Goal: Information Seeking & Learning: Check status

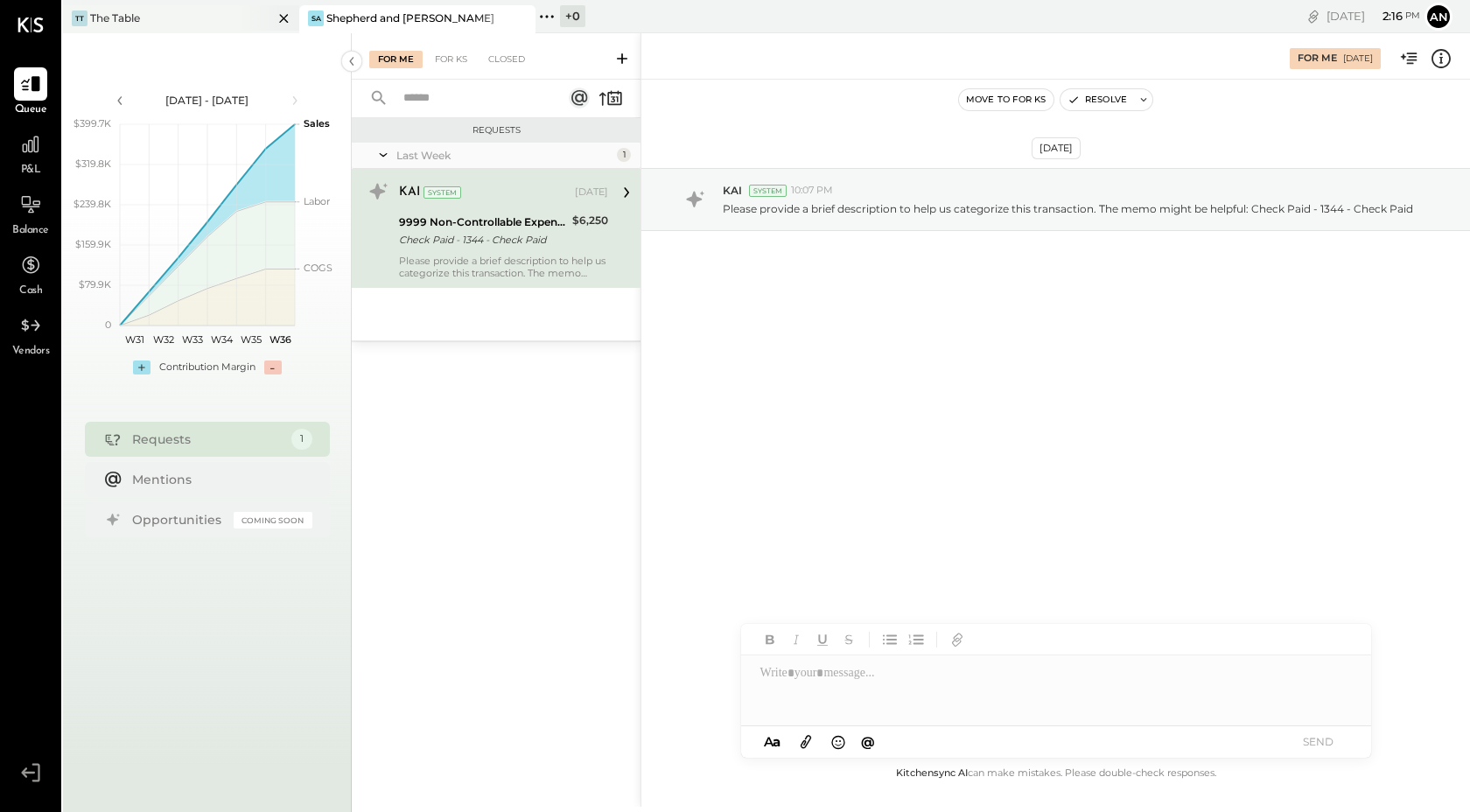
click at [213, 22] on div "TT The Table" at bounding box center [168, 18] width 210 height 15
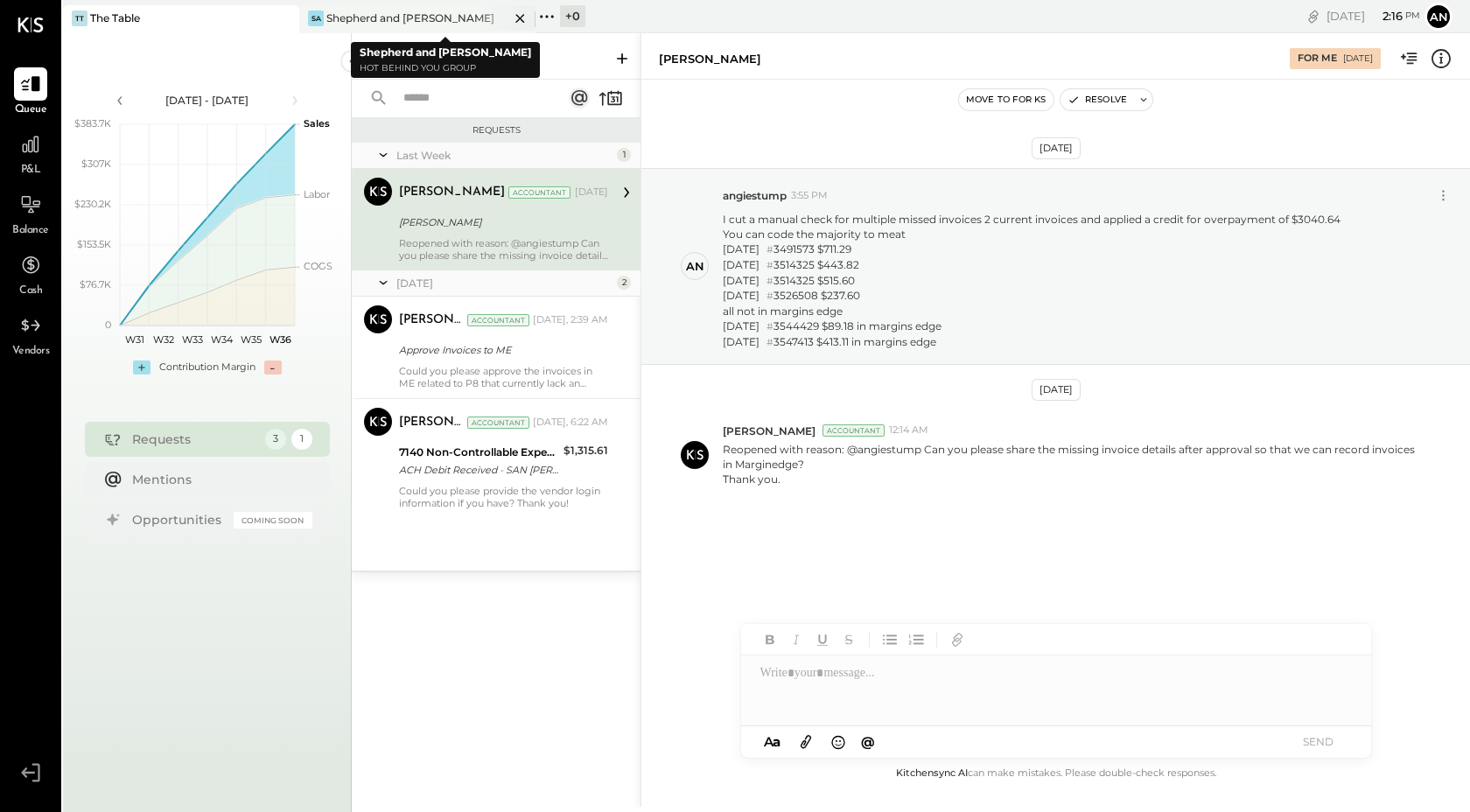
click at [442, 20] on div "[PERSON_NAME] and [PERSON_NAME]" at bounding box center [404, 18] width 210 height 15
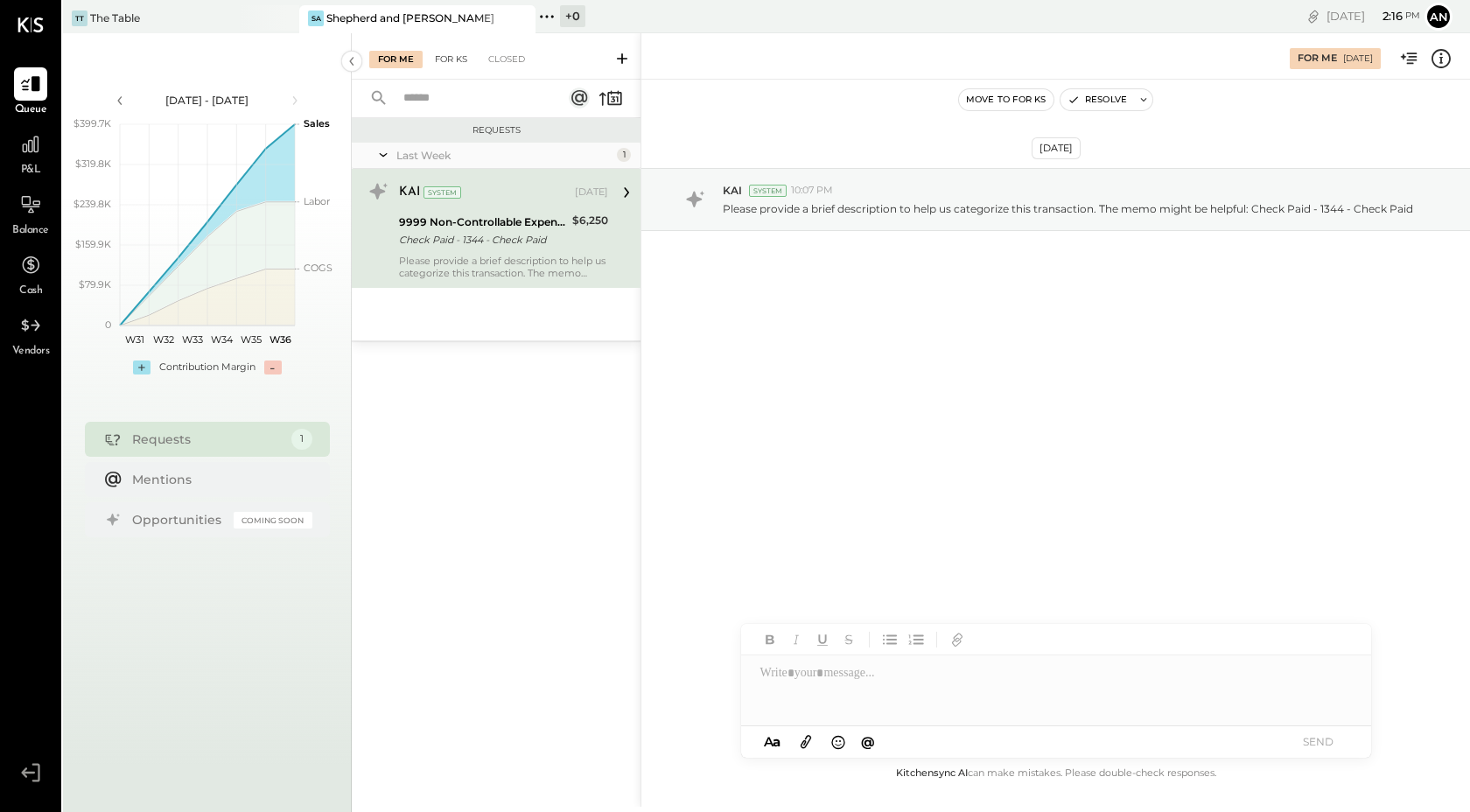
click at [458, 59] on div "For KS" at bounding box center [451, 59] width 50 height 17
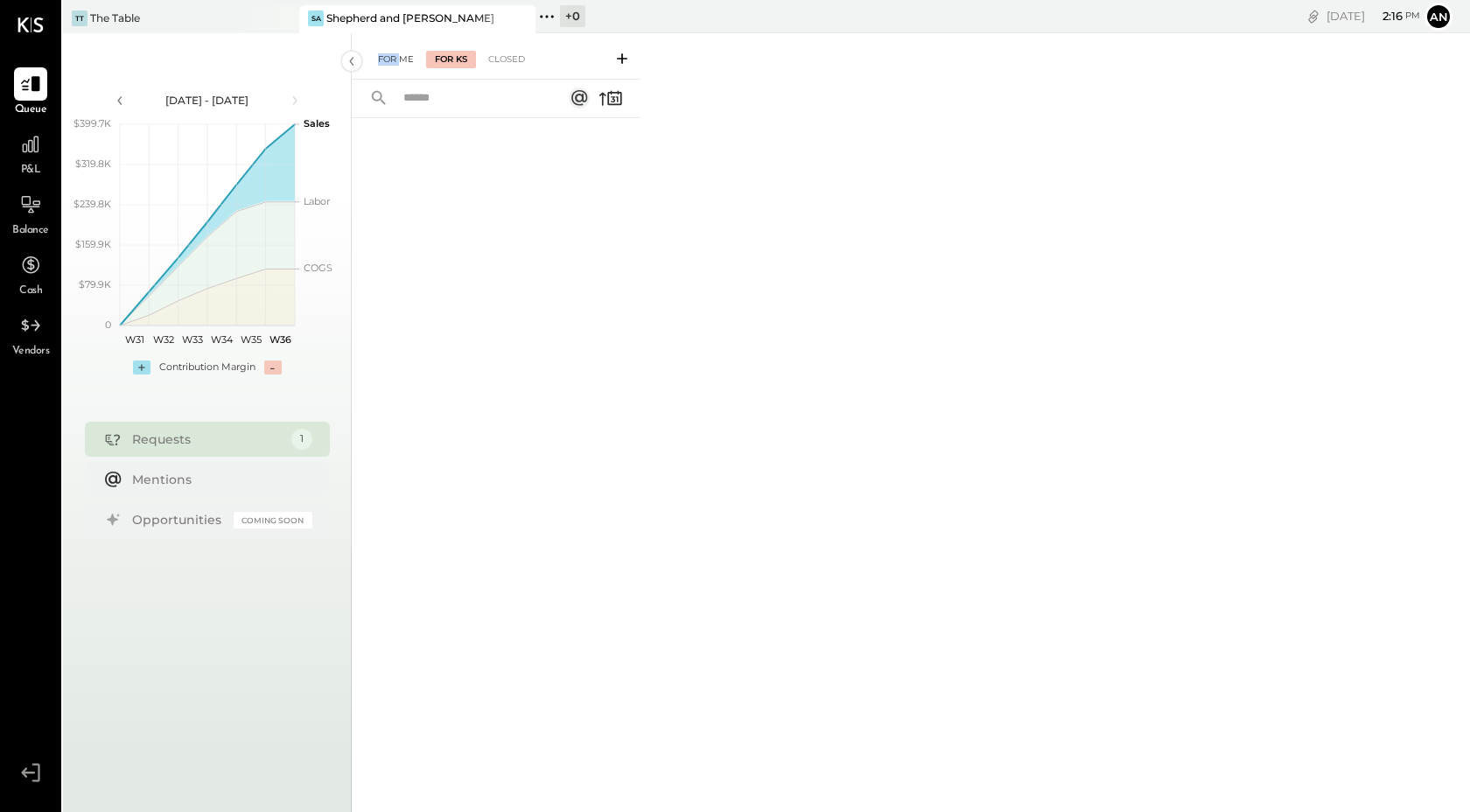
click at [399, 52] on div "For Me" at bounding box center [396, 59] width 53 height 17
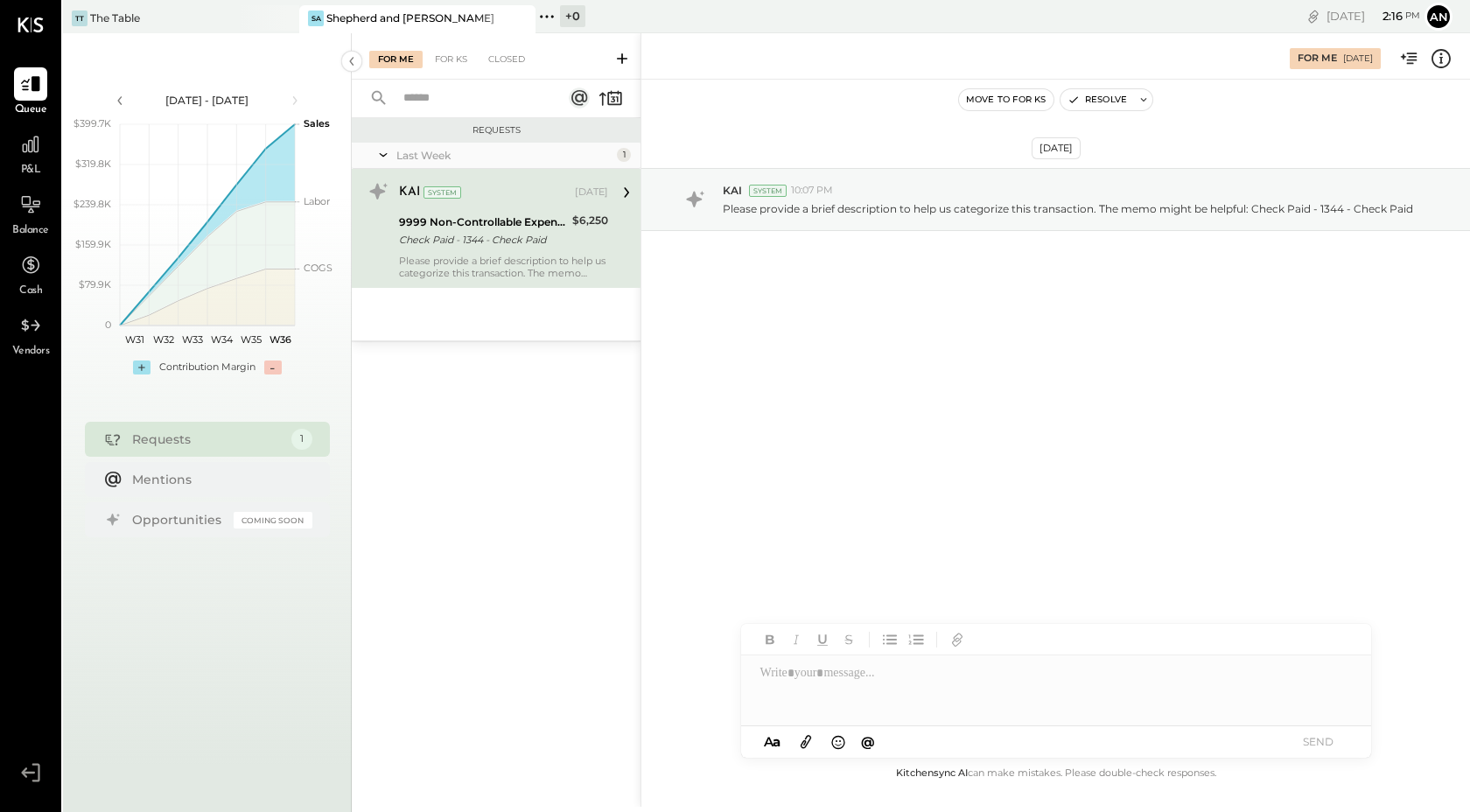
click at [407, 136] on div "Requests" at bounding box center [496, 130] width 288 height 24
click at [510, 61] on div "Closed" at bounding box center [507, 59] width 54 height 17
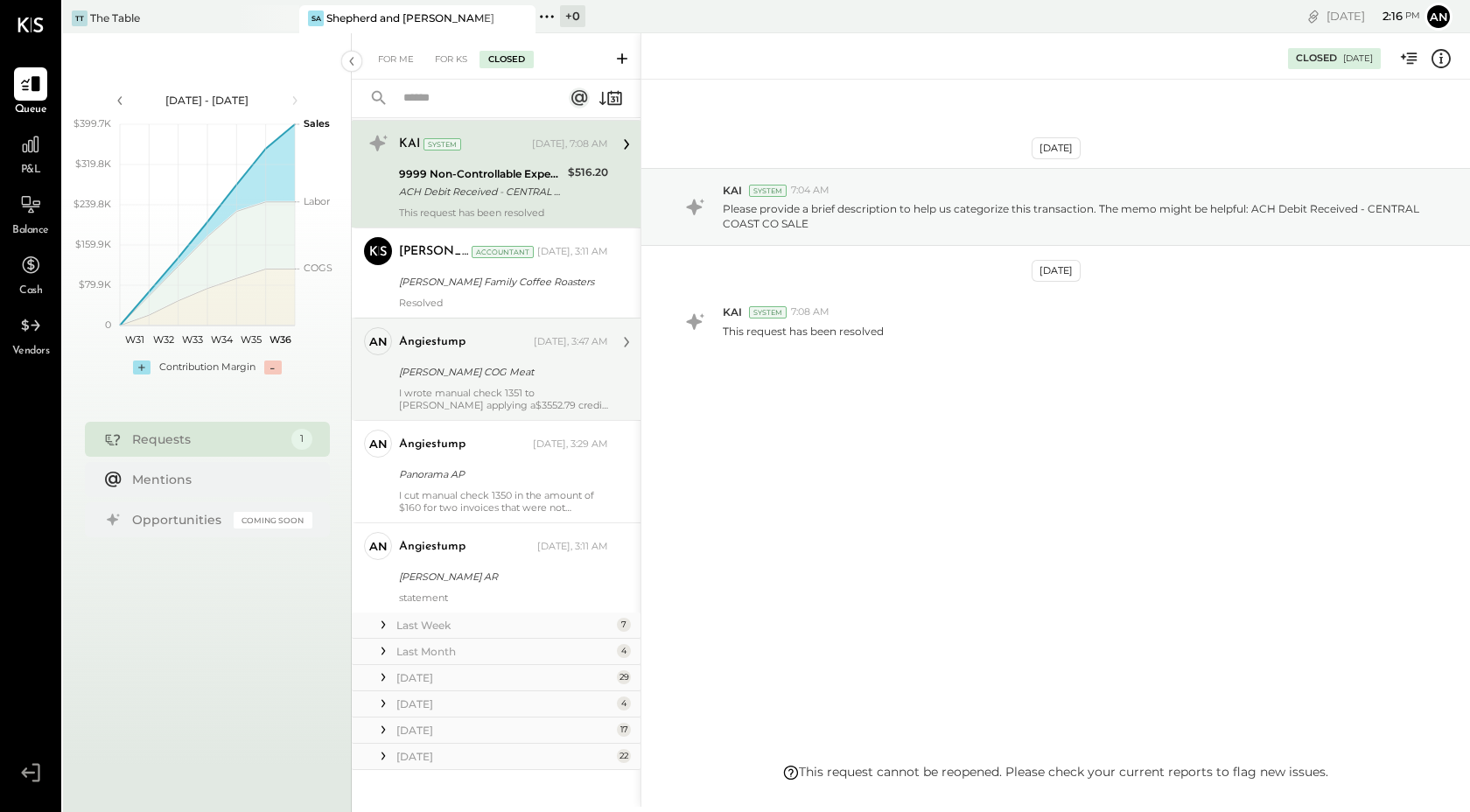
scroll to position [46, 0]
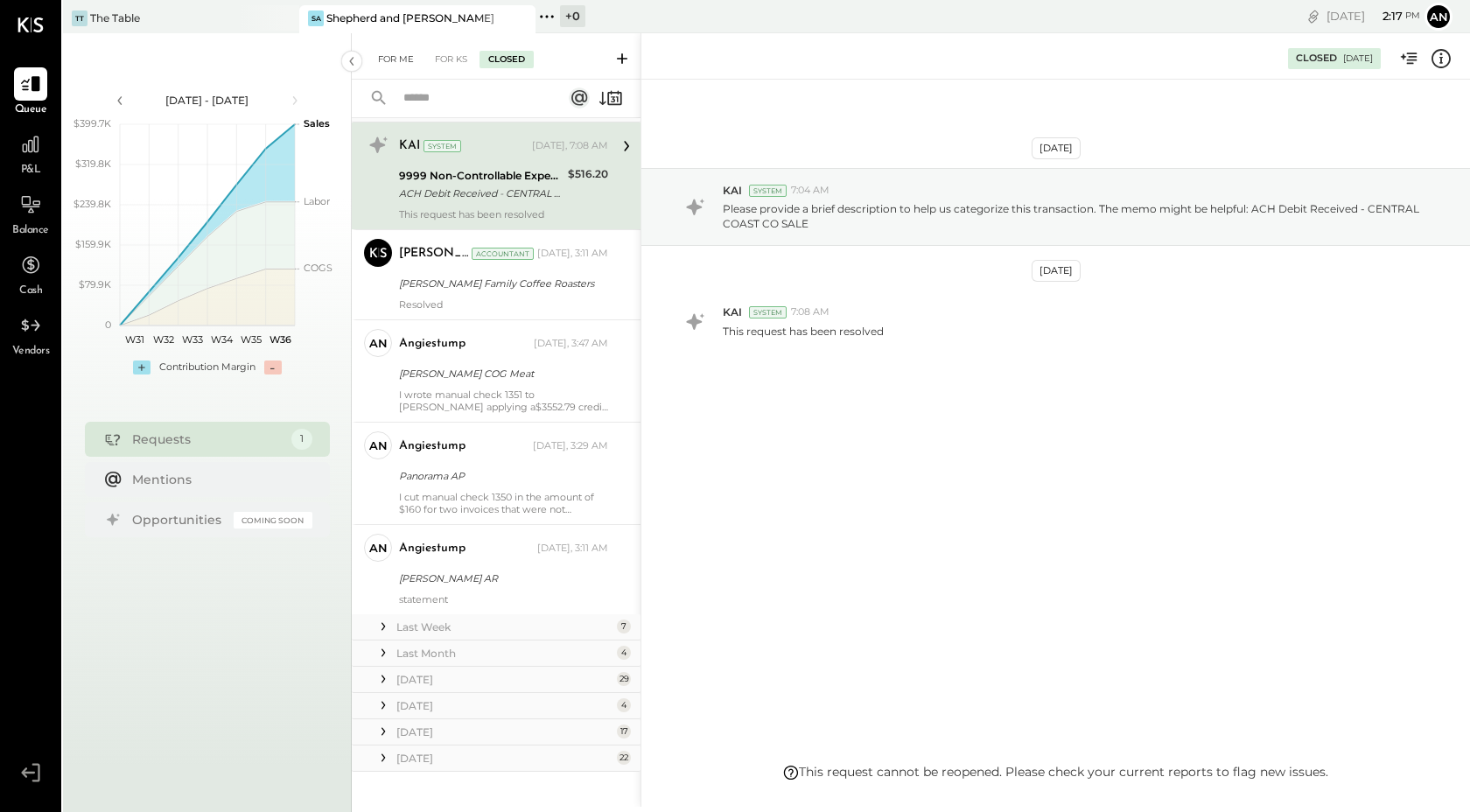
click at [395, 59] on div "For Me" at bounding box center [396, 59] width 53 height 17
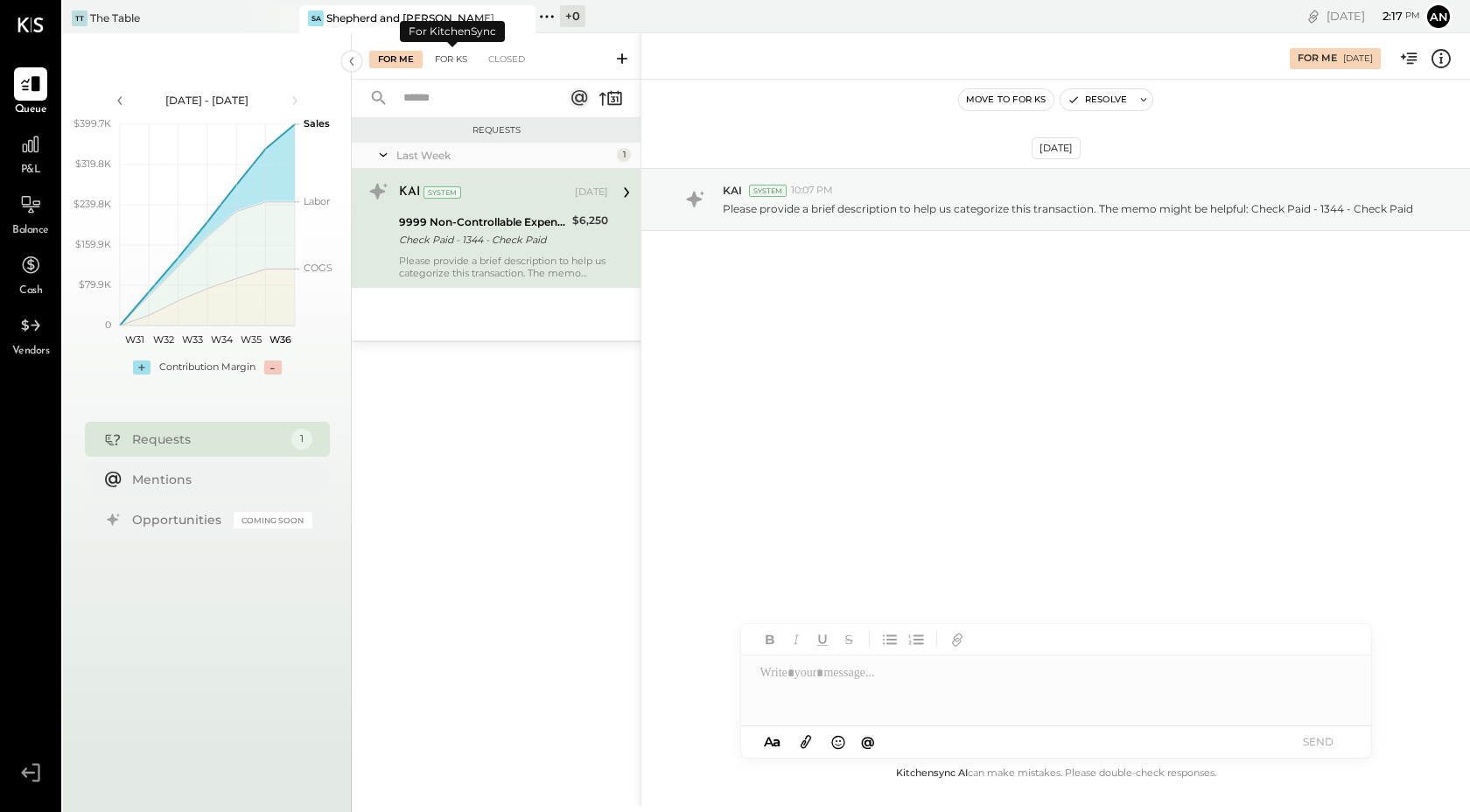
click at [446, 59] on div "For KS" at bounding box center [451, 59] width 50 height 17
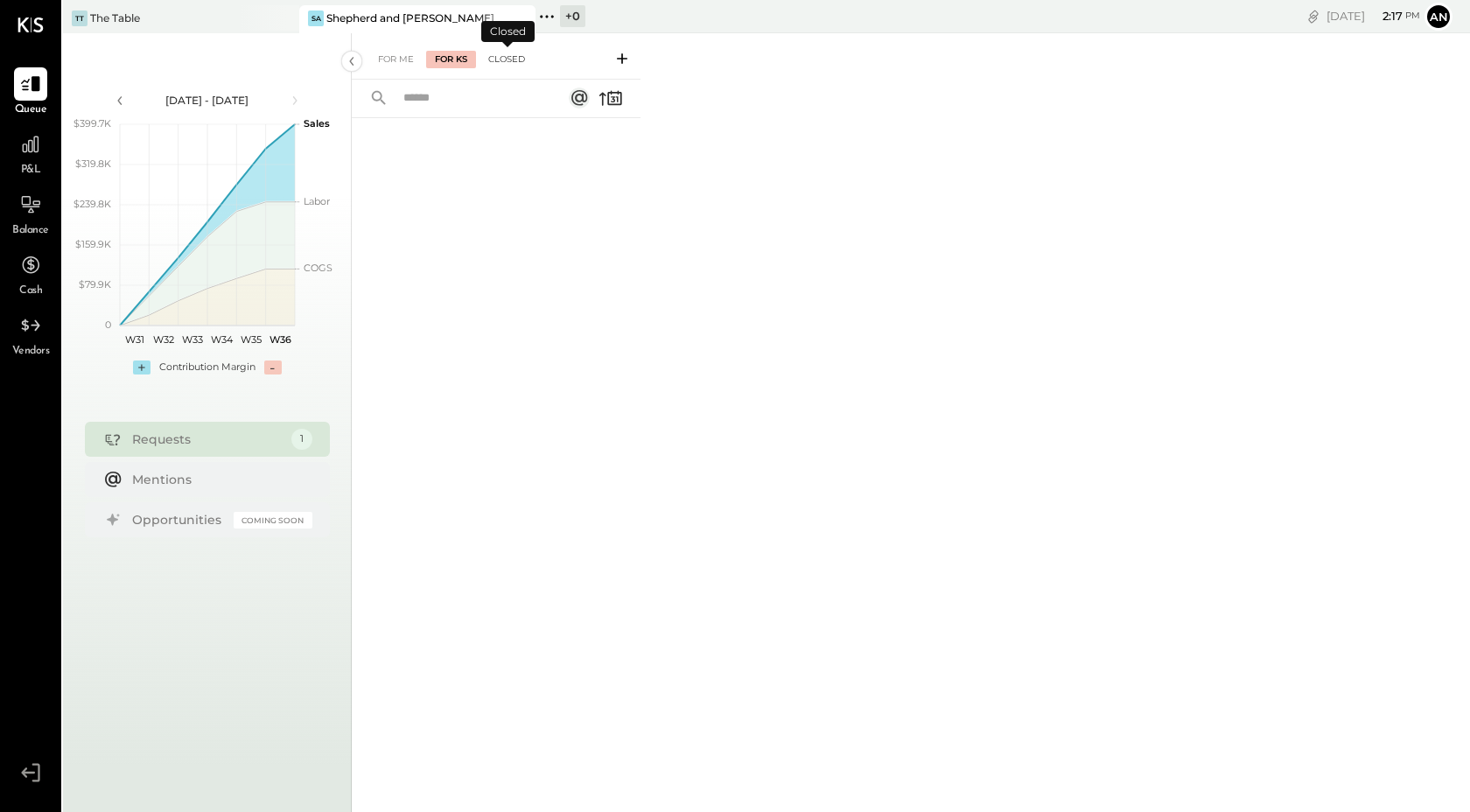
click at [516, 53] on div "Closed" at bounding box center [507, 59] width 54 height 17
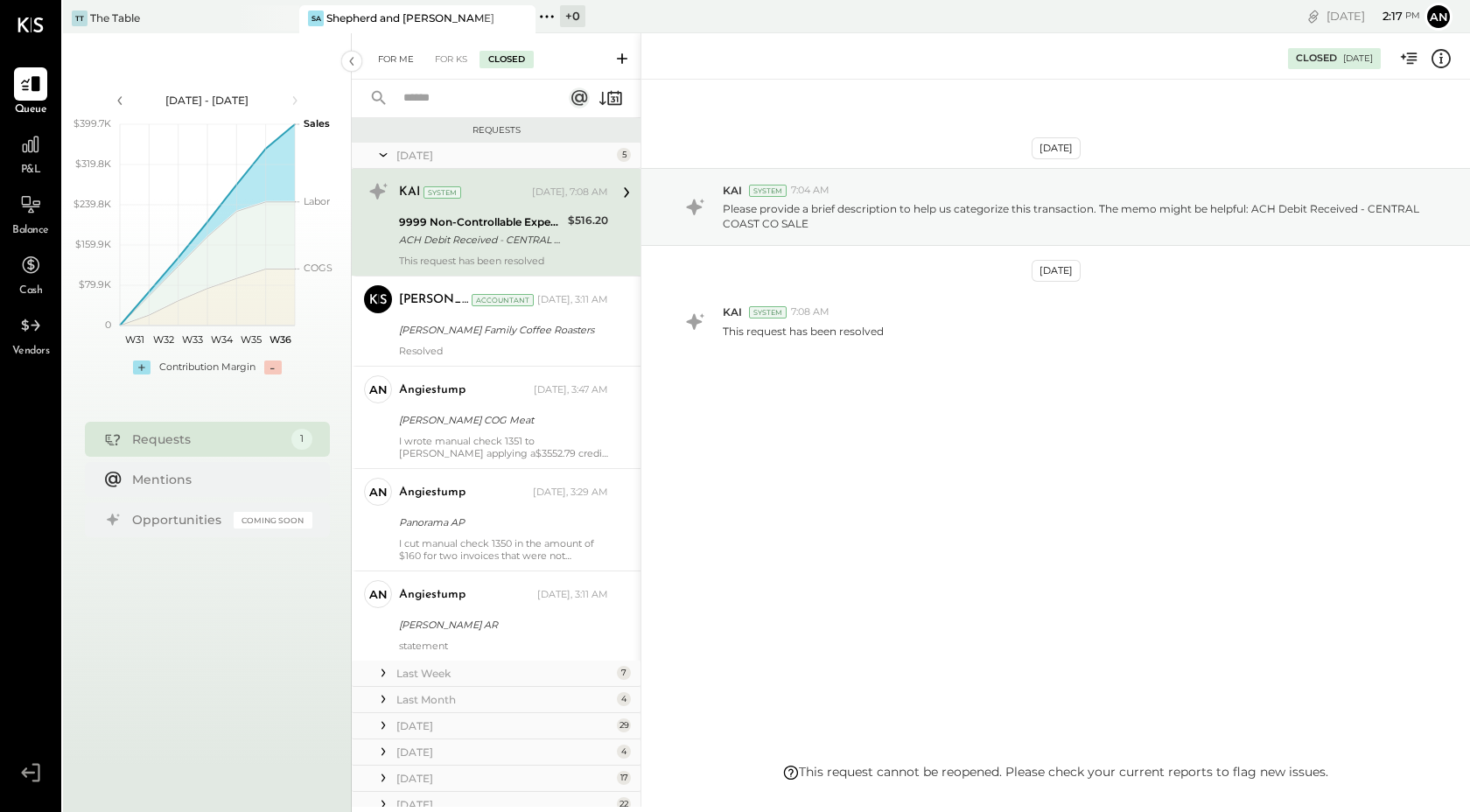
click at [395, 56] on div "For Me" at bounding box center [396, 59] width 53 height 17
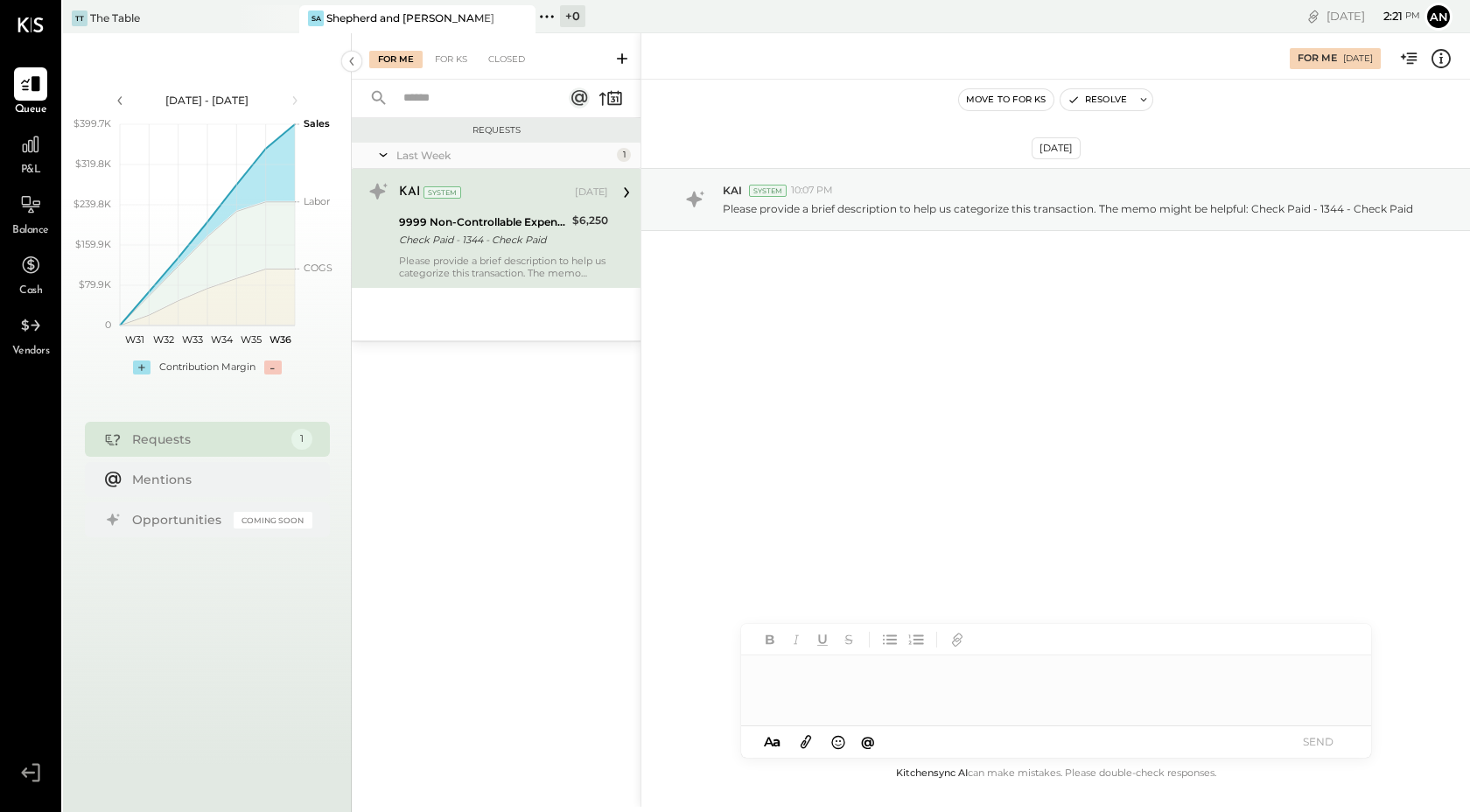
click at [855, 677] on div at bounding box center [1056, 690] width 630 height 70
click at [1322, 754] on div "A a @ Use Shift + Return to send the message SEND" at bounding box center [1056, 742] width 630 height 32
click at [1323, 745] on button "SEND" at bounding box center [1319, 742] width 70 height 23
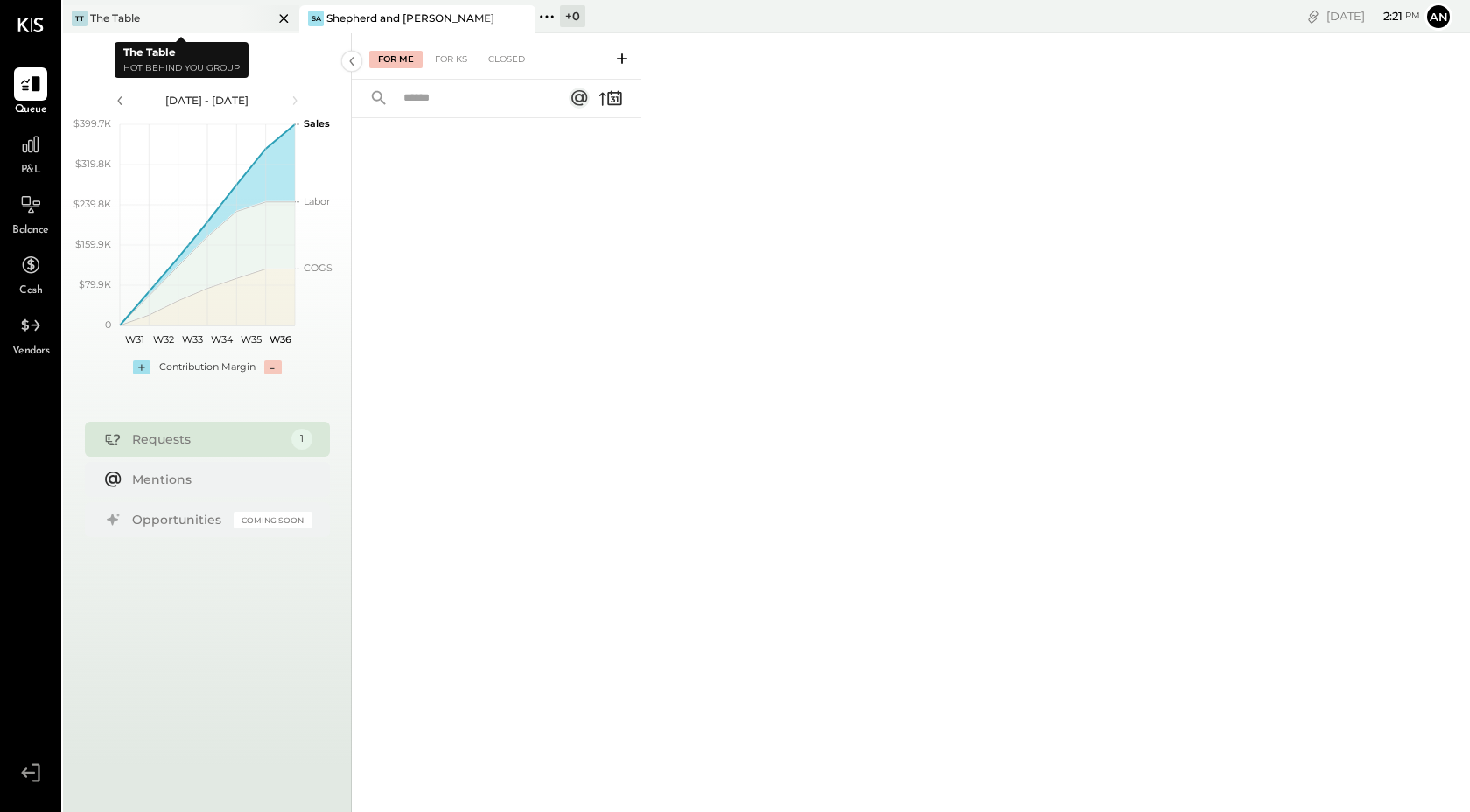
click at [238, 15] on div at bounding box center [269, 18] width 61 height 25
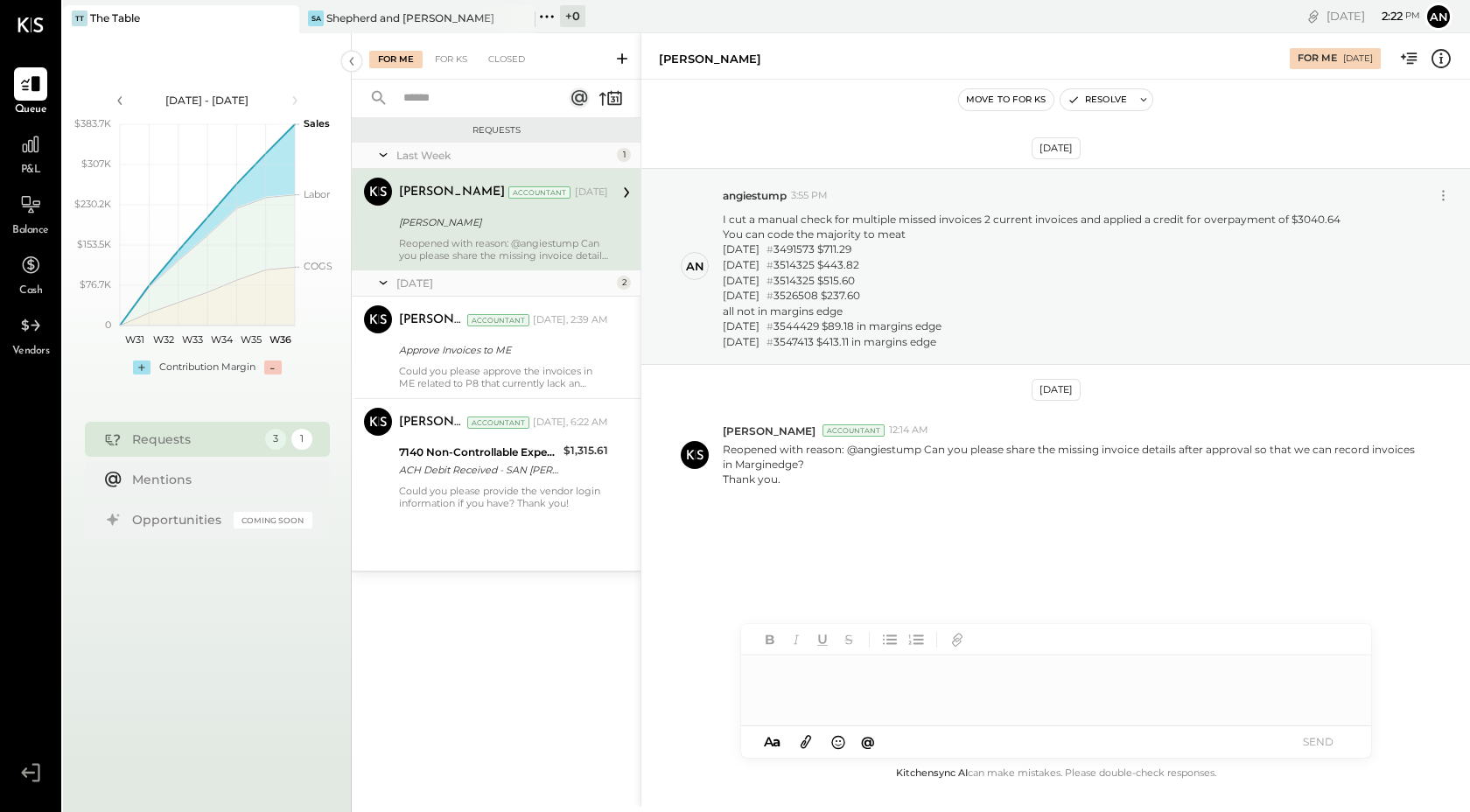
click at [801, 676] on div at bounding box center [1056, 690] width 630 height 70
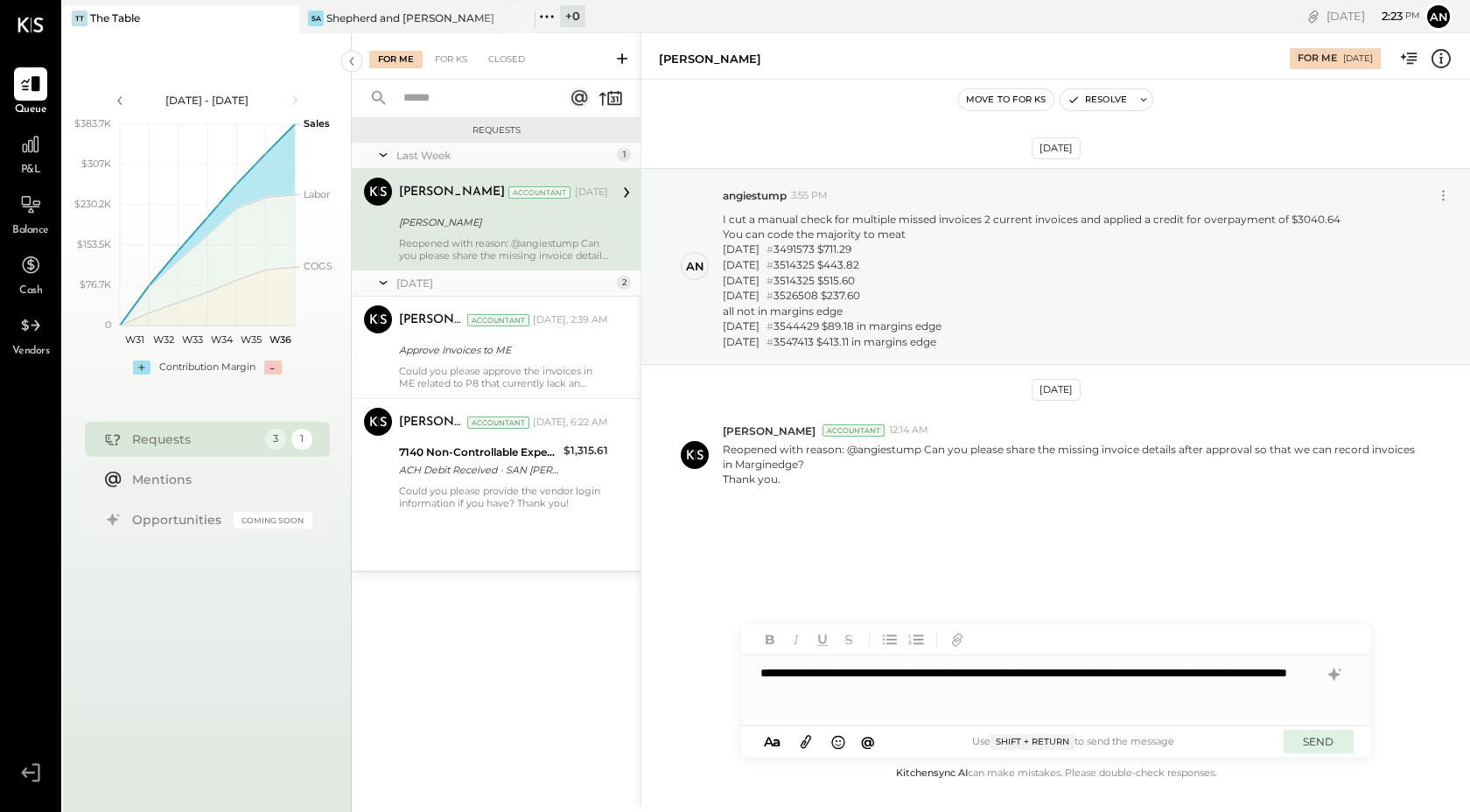
click at [1330, 742] on button "SEND" at bounding box center [1319, 742] width 70 height 23
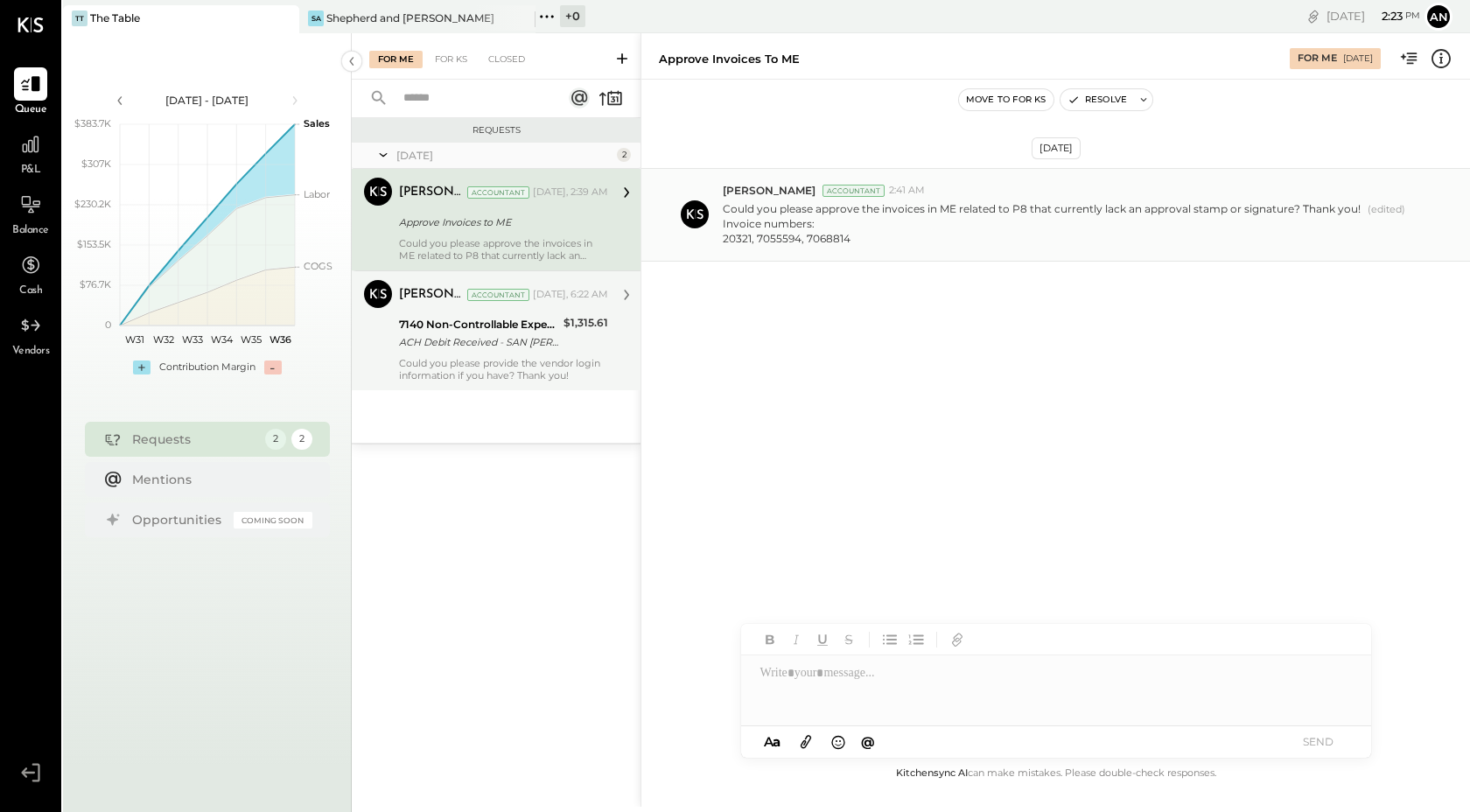
click at [479, 354] on div "[PERSON_NAME] Accountant [DATE], 6:22 AM 7140 Non-Controllable Expenses:Propert…" at bounding box center [504, 331] width 209 height 102
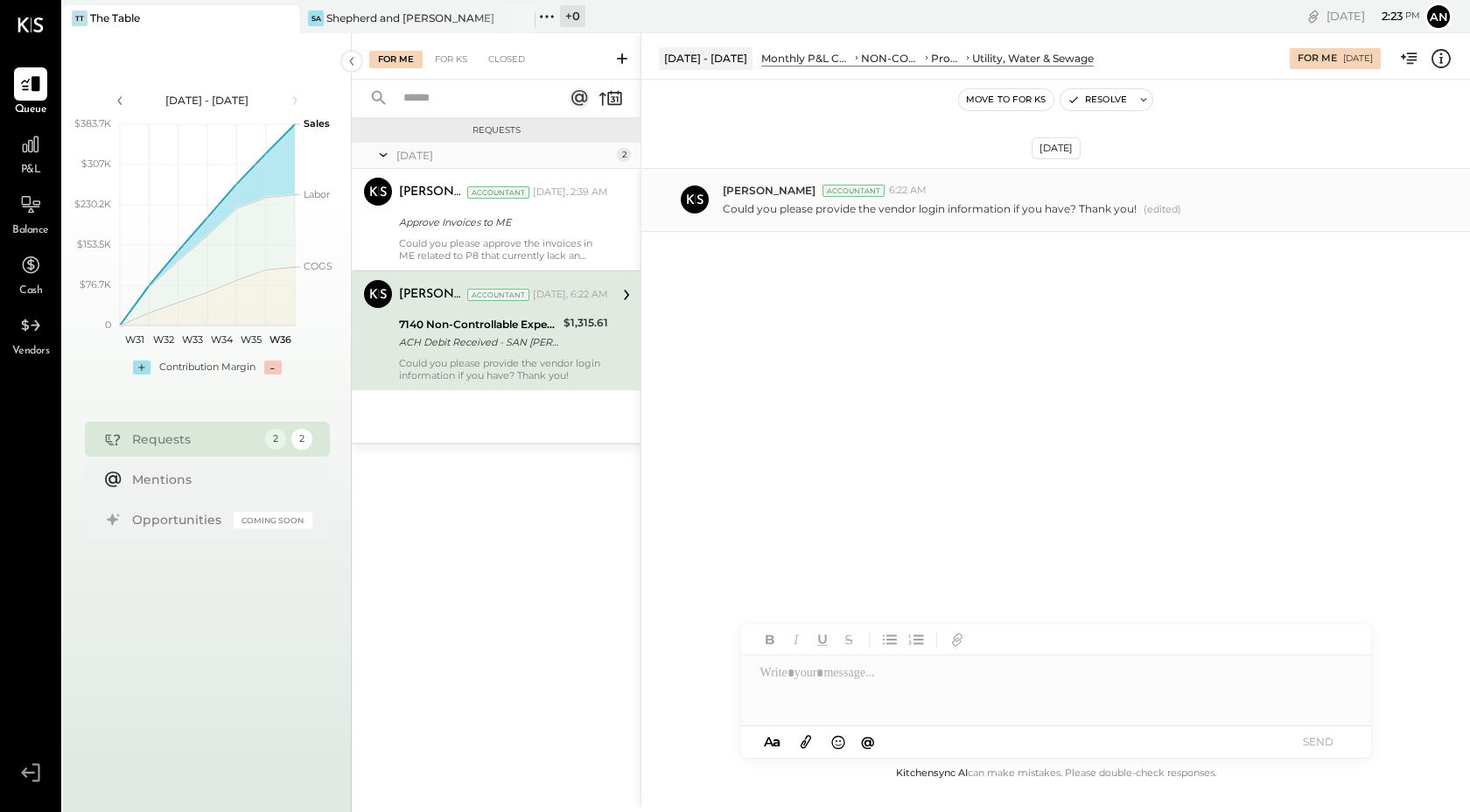
click at [479, 353] on div "[PERSON_NAME] Accountant [DATE], 6:22 AM 7140 Non-Controllable Expenses:Propert…" at bounding box center [504, 331] width 209 height 102
click at [832, 675] on div at bounding box center [1056, 690] width 630 height 70
click at [1328, 735] on button "SEND" at bounding box center [1319, 742] width 70 height 23
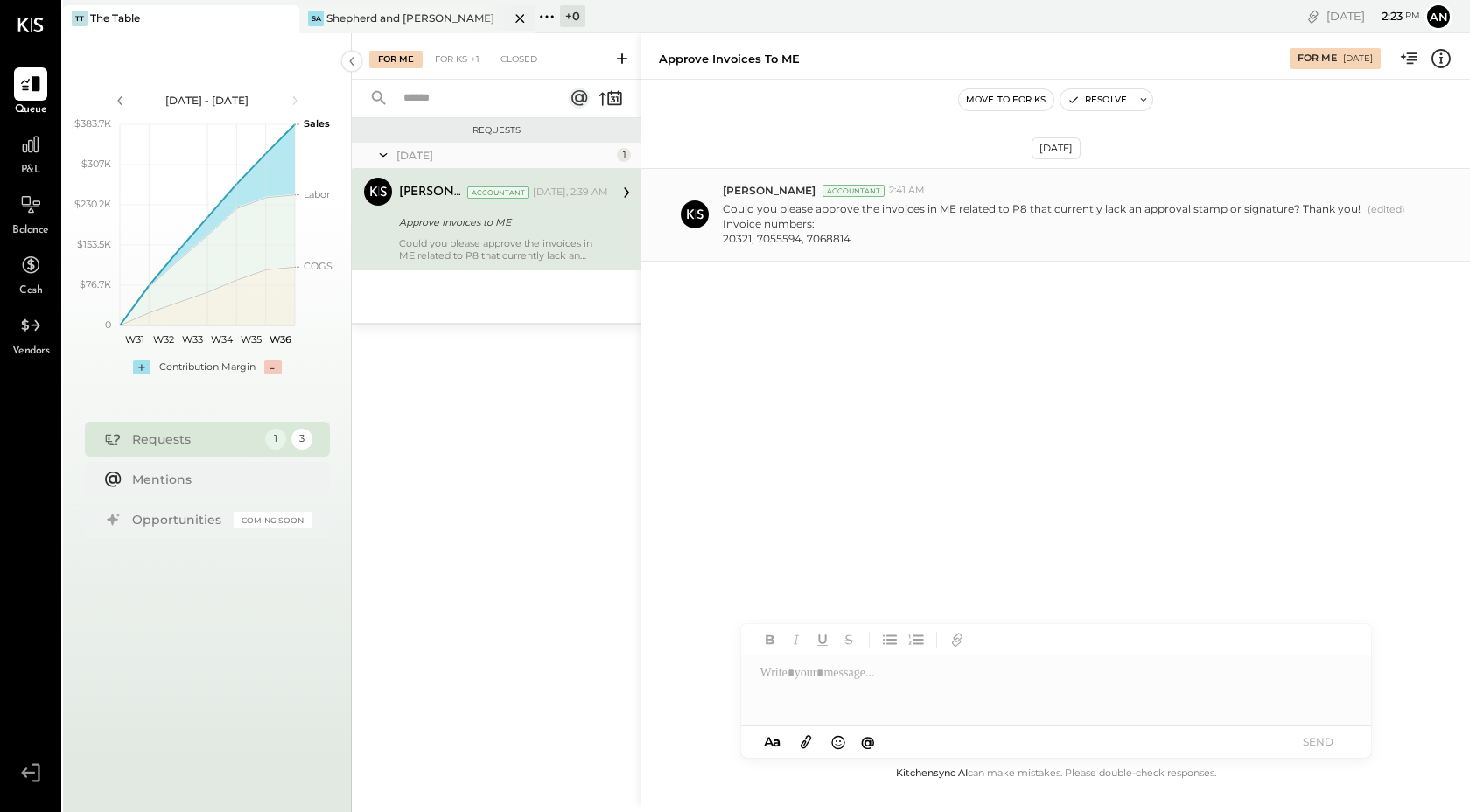
click at [469, 21] on div "[PERSON_NAME] and [PERSON_NAME]" at bounding box center [404, 18] width 210 height 15
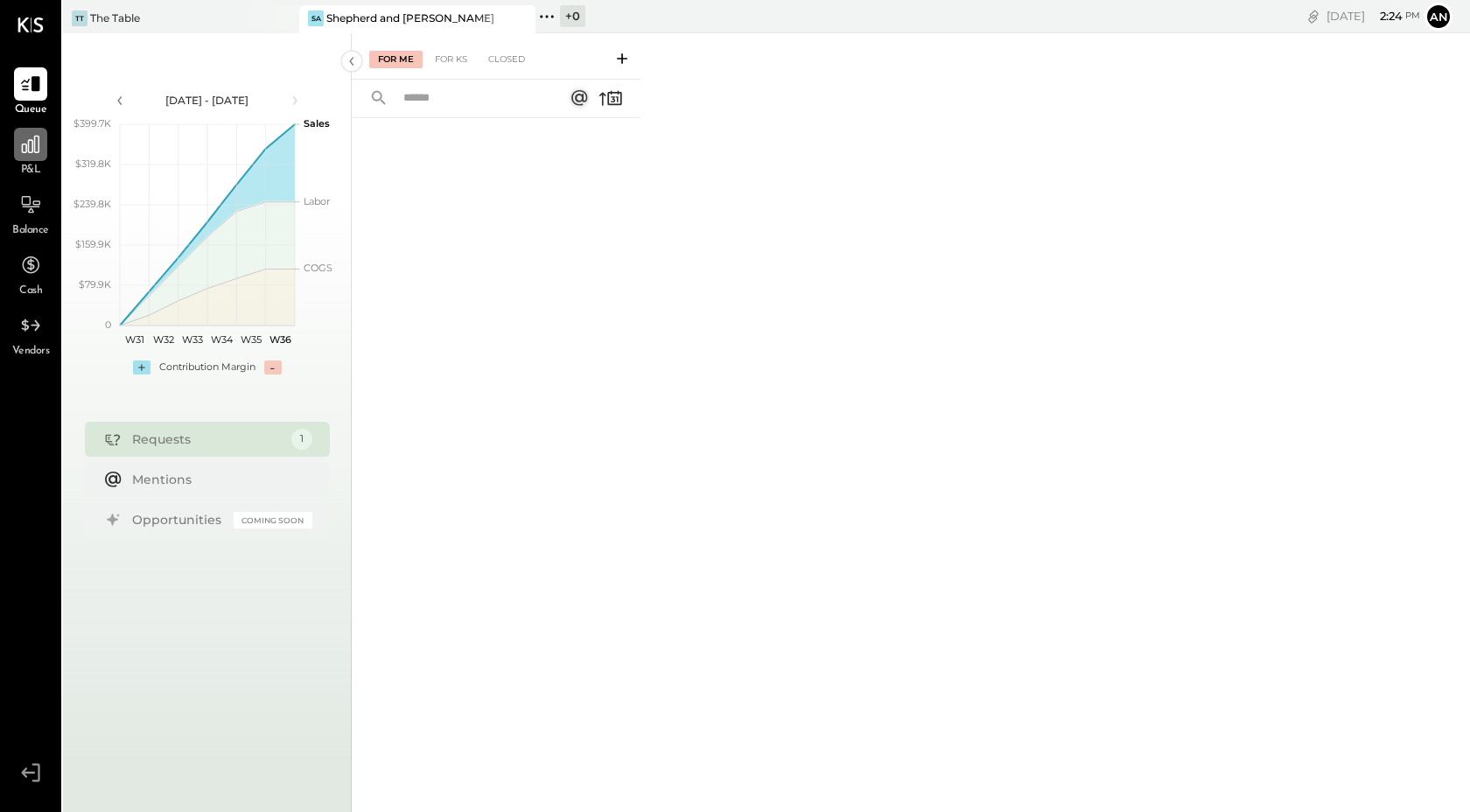
click at [32, 149] on icon at bounding box center [30, 144] width 17 height 17
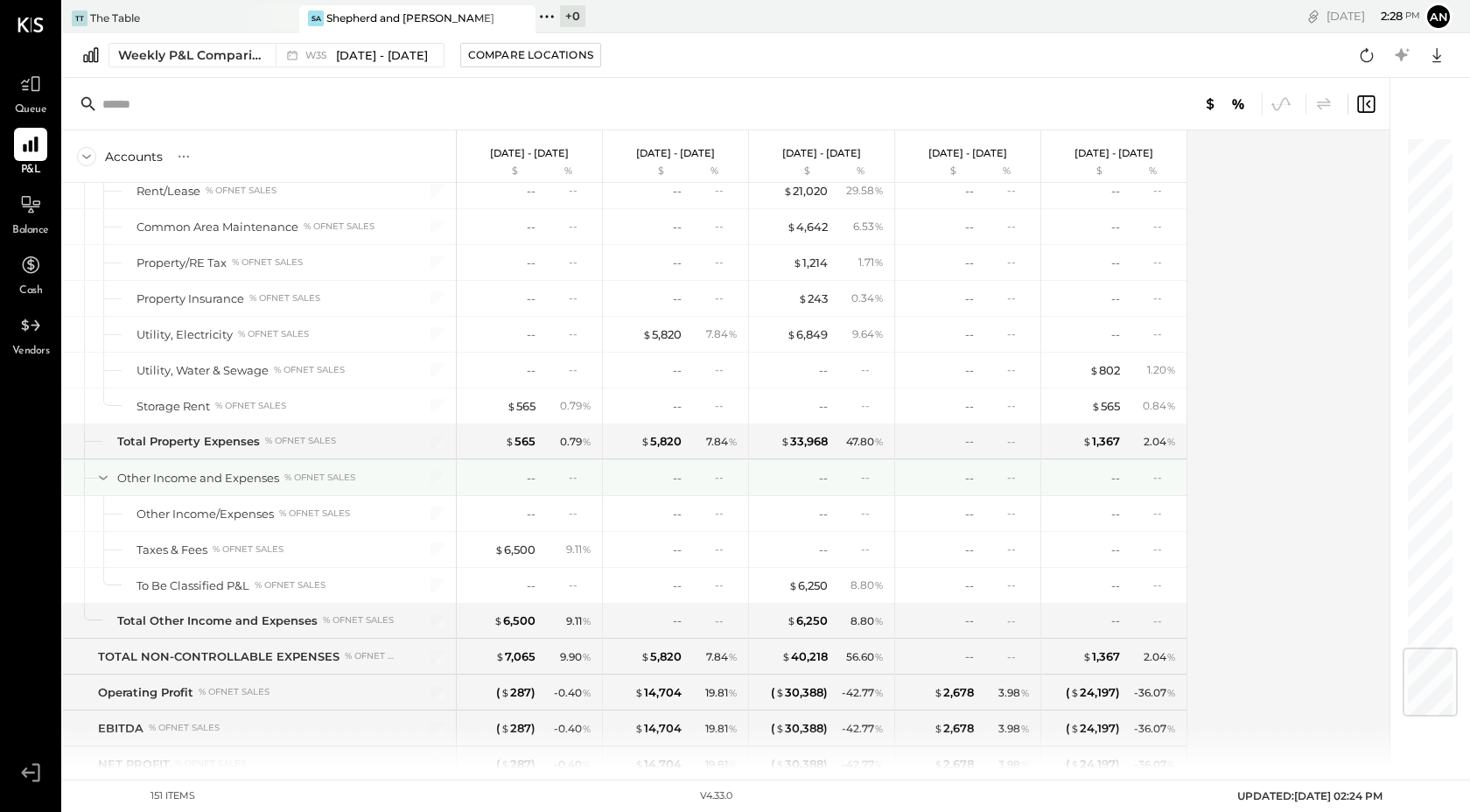
scroll to position [4330, 0]
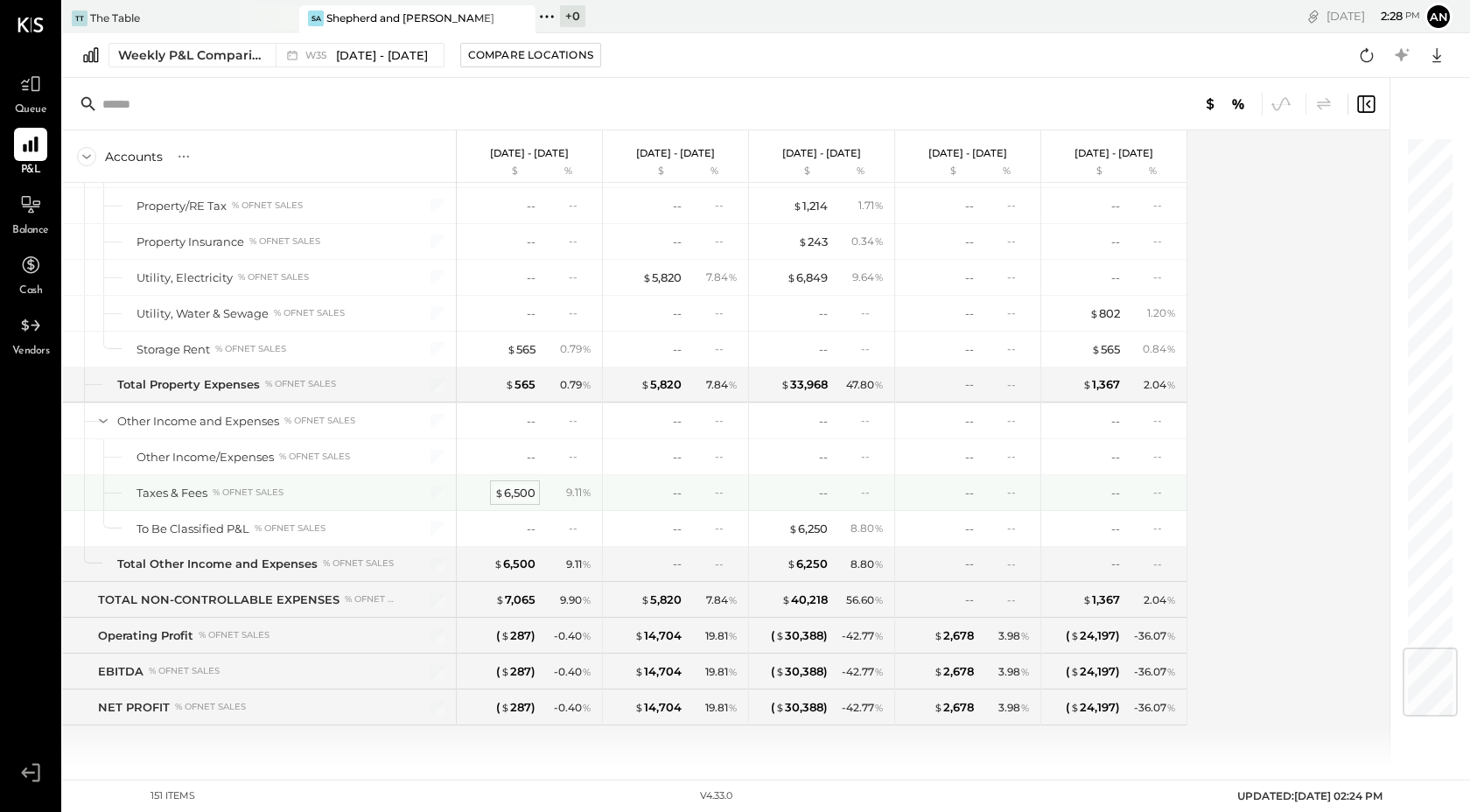
click at [522, 493] on div "$ 6,500" at bounding box center [516, 493] width 41 height 16
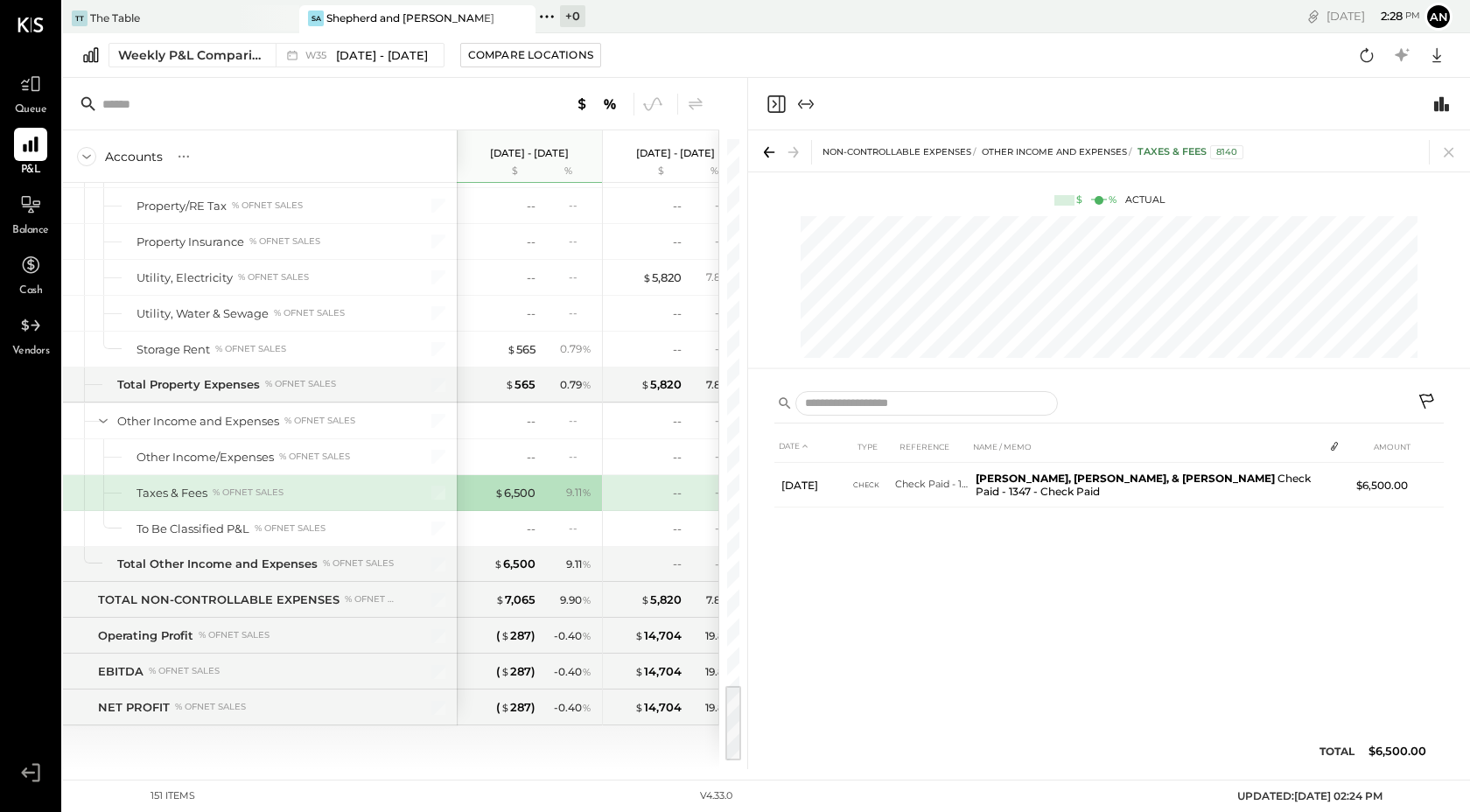
click at [1429, 393] on icon at bounding box center [1428, 403] width 21 height 21
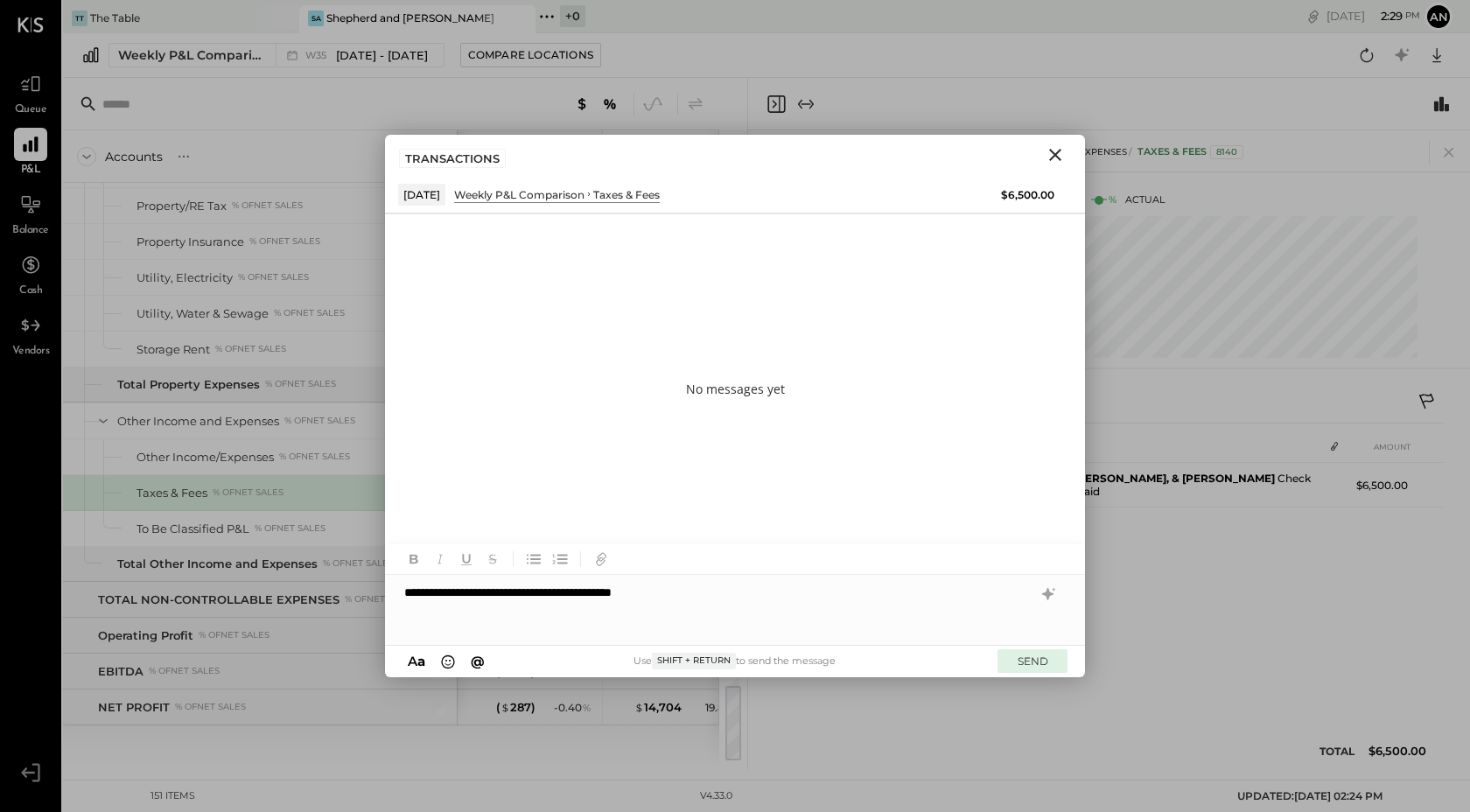
click at [1042, 661] on button "SEND" at bounding box center [1033, 661] width 70 height 23
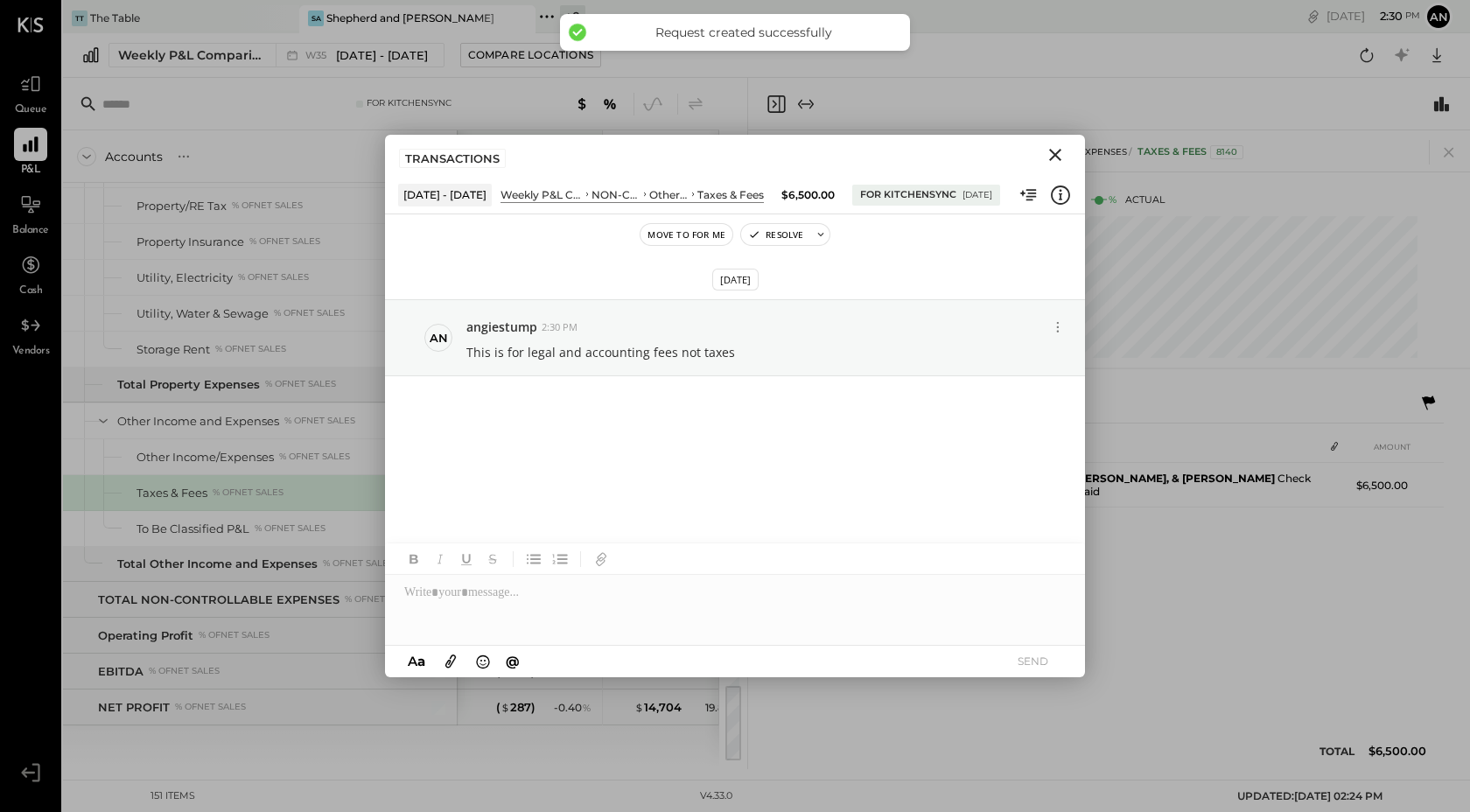
click at [1055, 150] on icon "Close" at bounding box center [1055, 154] width 21 height 21
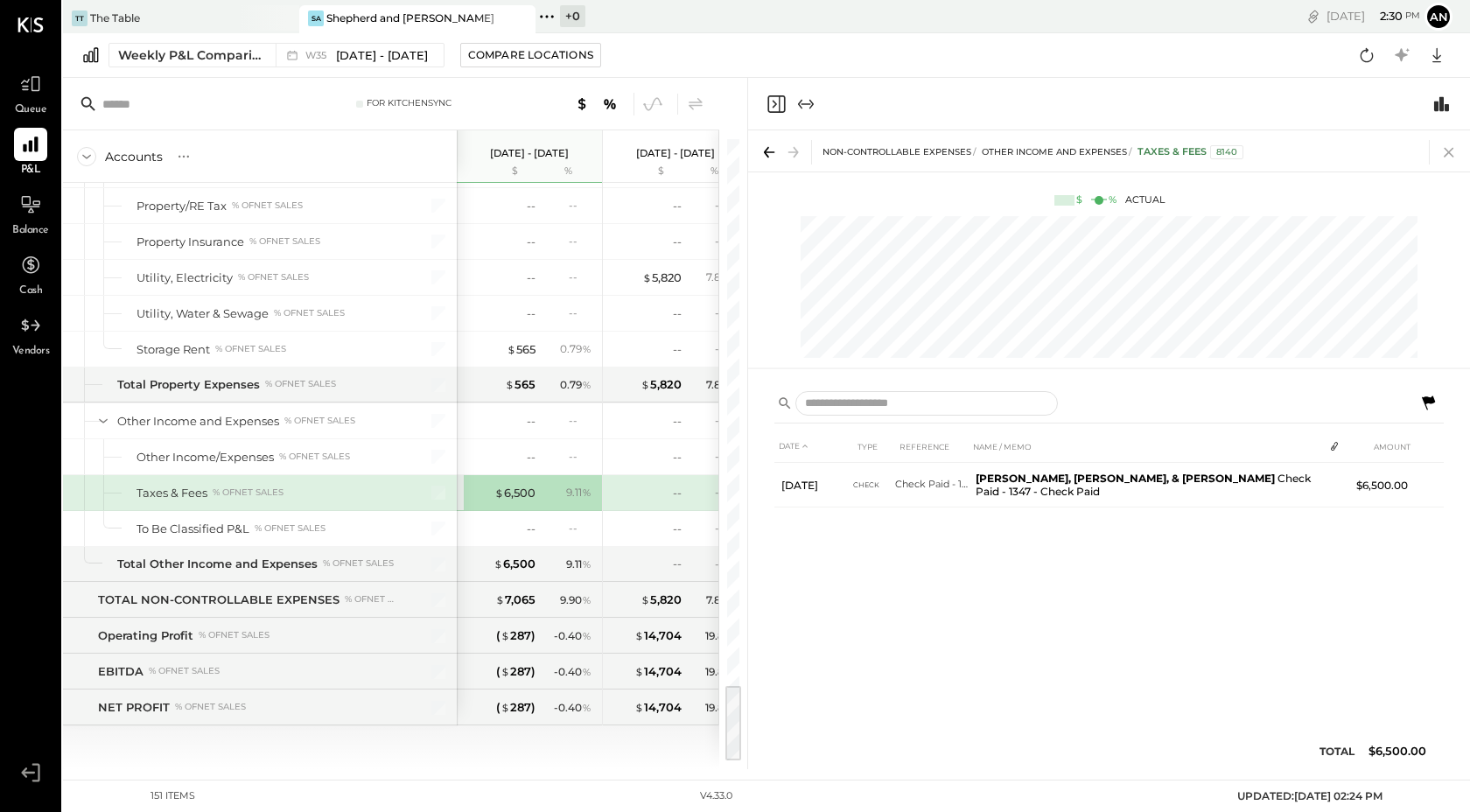
click at [1453, 157] on icon at bounding box center [1448, 152] width 10 height 10
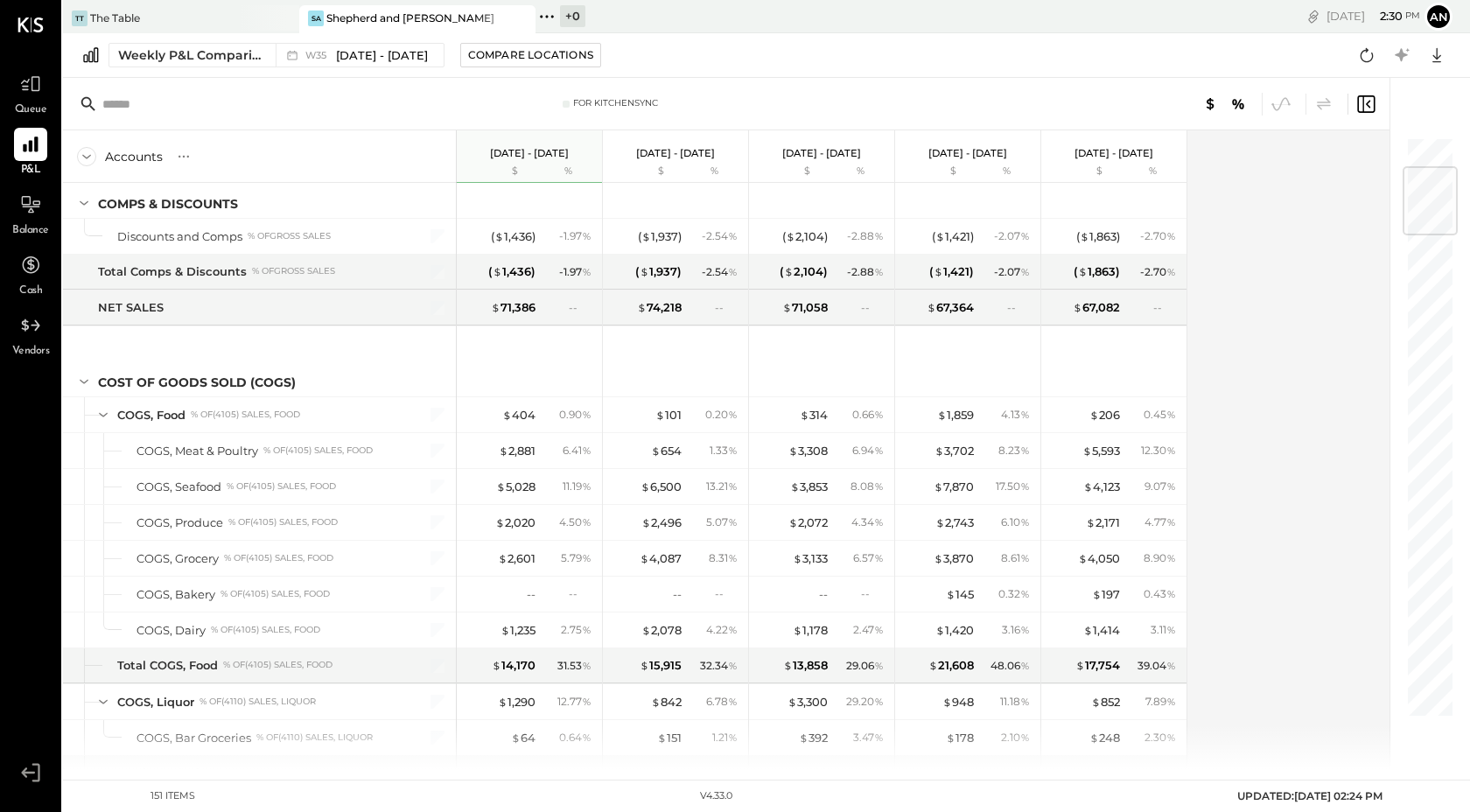
scroll to position [256, 0]
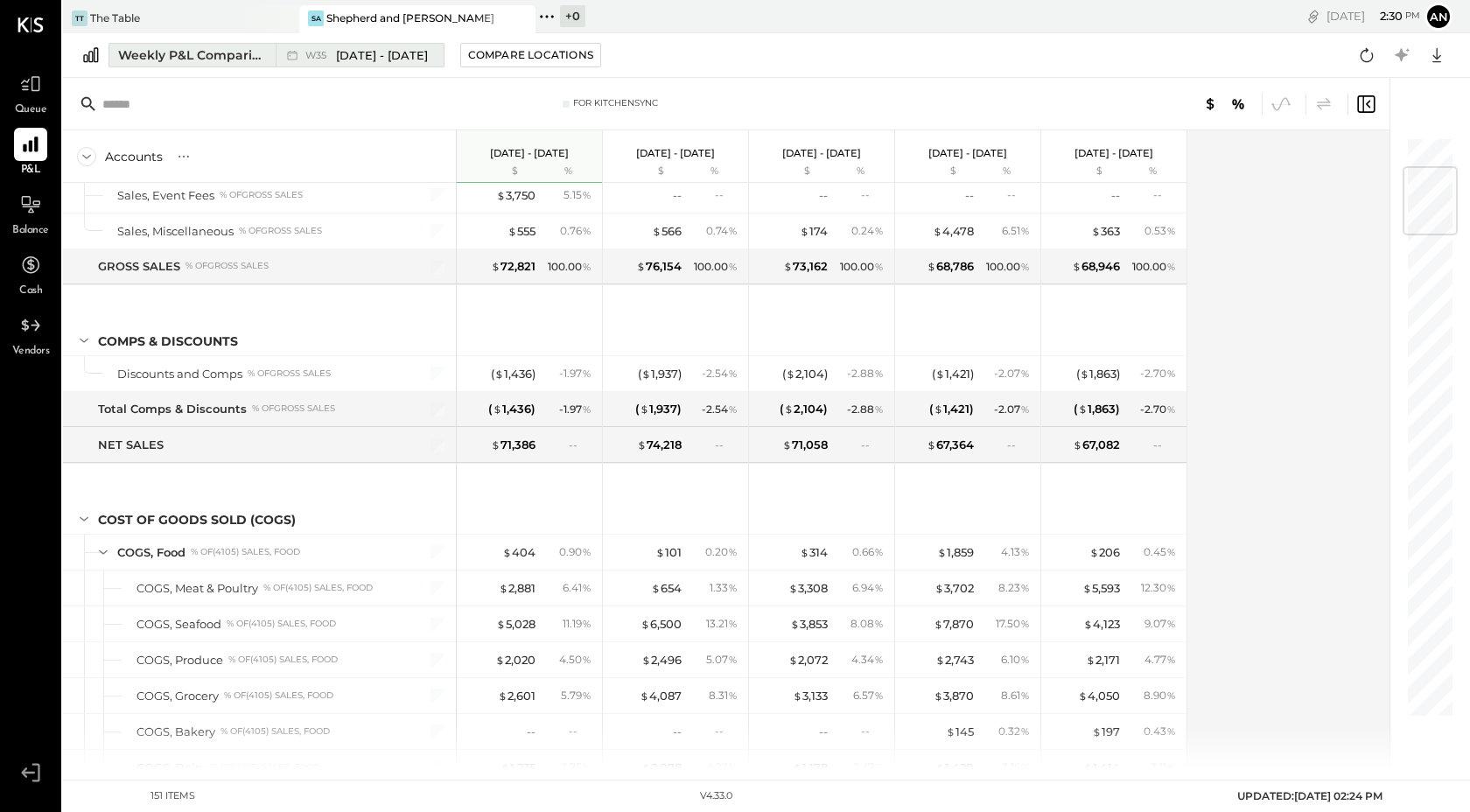
click at [216, 59] on div "Weekly P&L Comparison" at bounding box center [191, 54] width 147 height 17
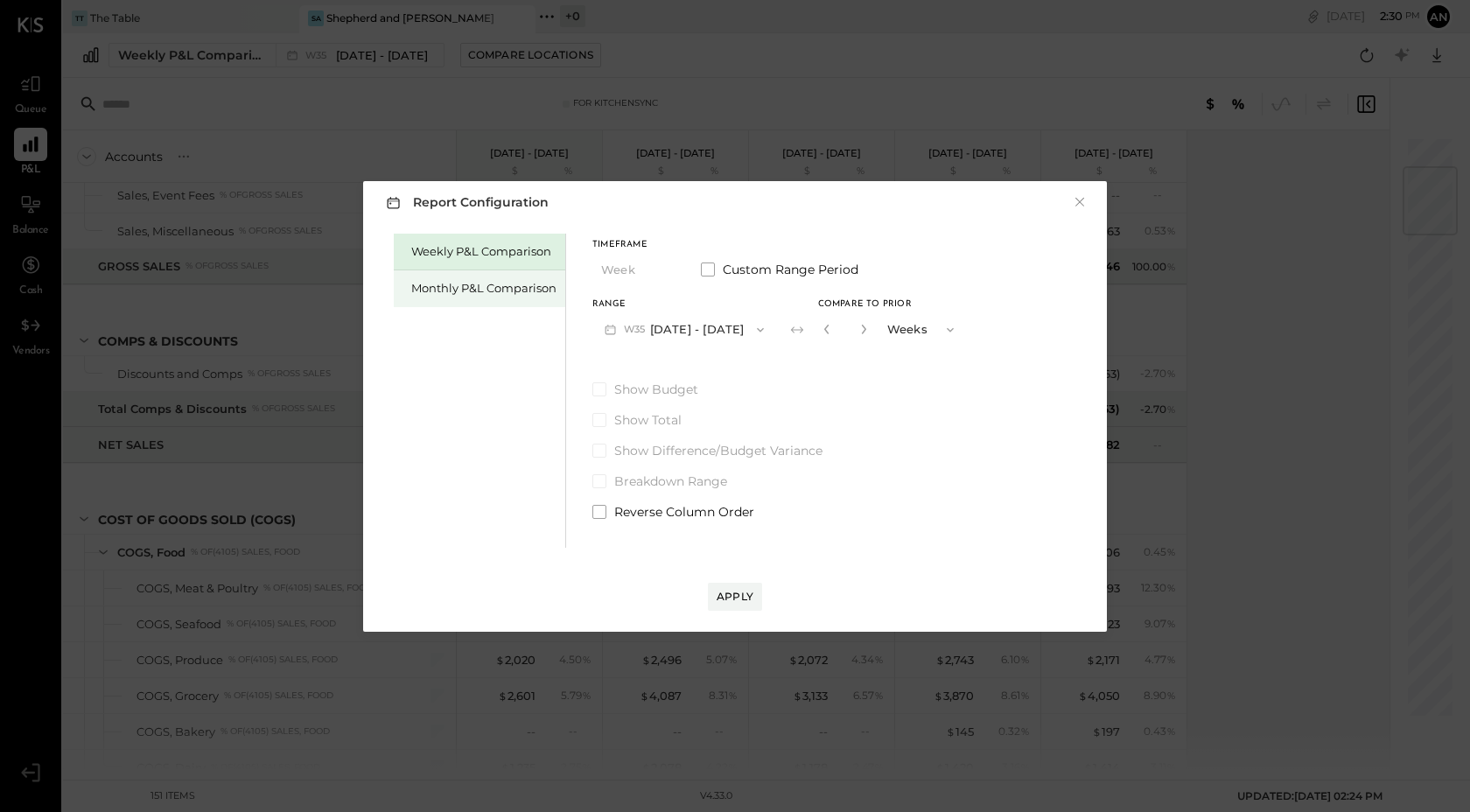
click at [425, 284] on div "Monthly P&L Comparison" at bounding box center [483, 288] width 145 height 16
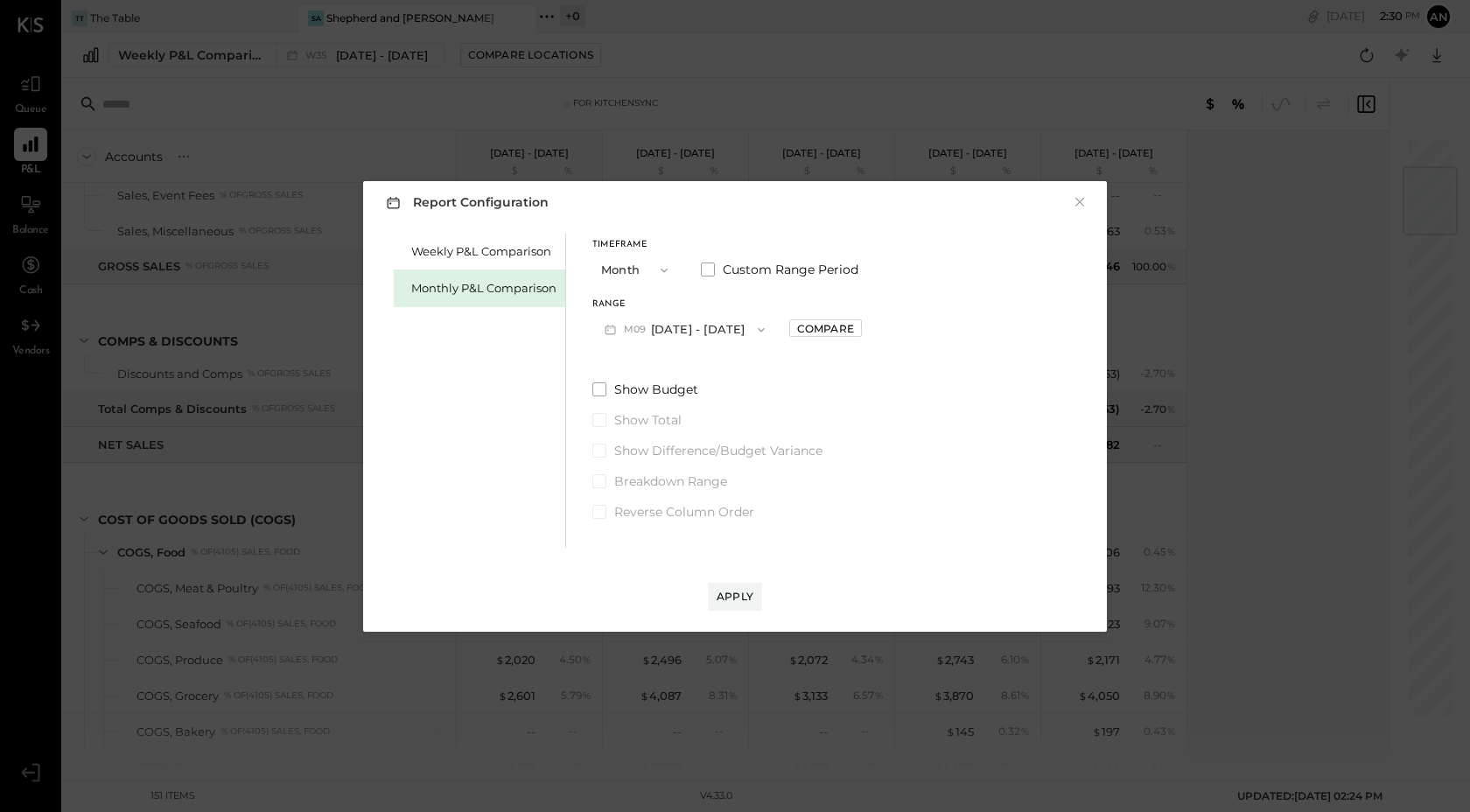
click at [649, 272] on span "button" at bounding box center [660, 270] width 23 height 14
click at [736, 300] on div "Range" at bounding box center [684, 305] width 185 height 9
click at [738, 331] on button "M09 [DATE] - [DATE]" at bounding box center [684, 330] width 185 height 32
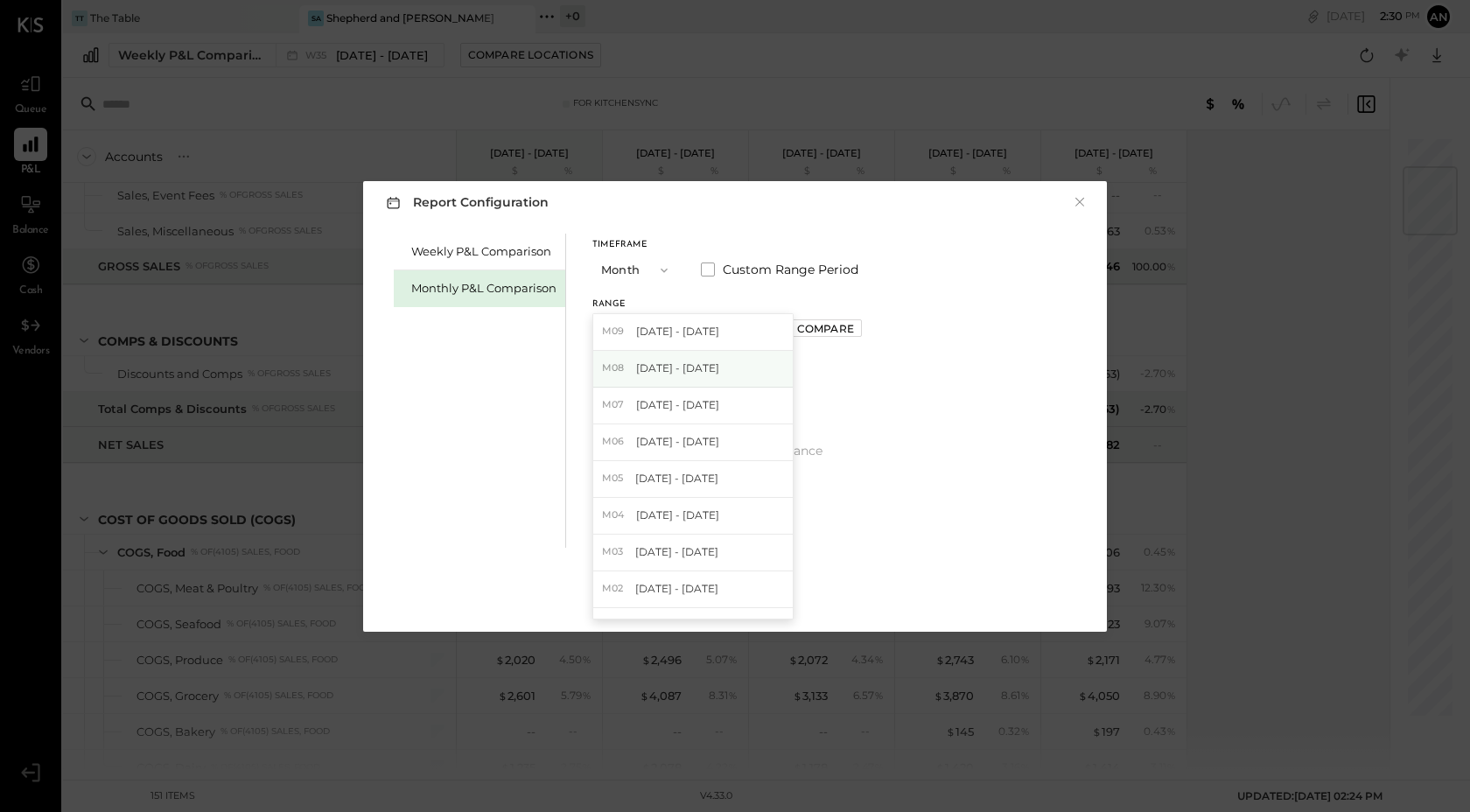
click at [726, 361] on div "M08 [DATE] - [DATE]" at bounding box center [692, 369] width 199 height 37
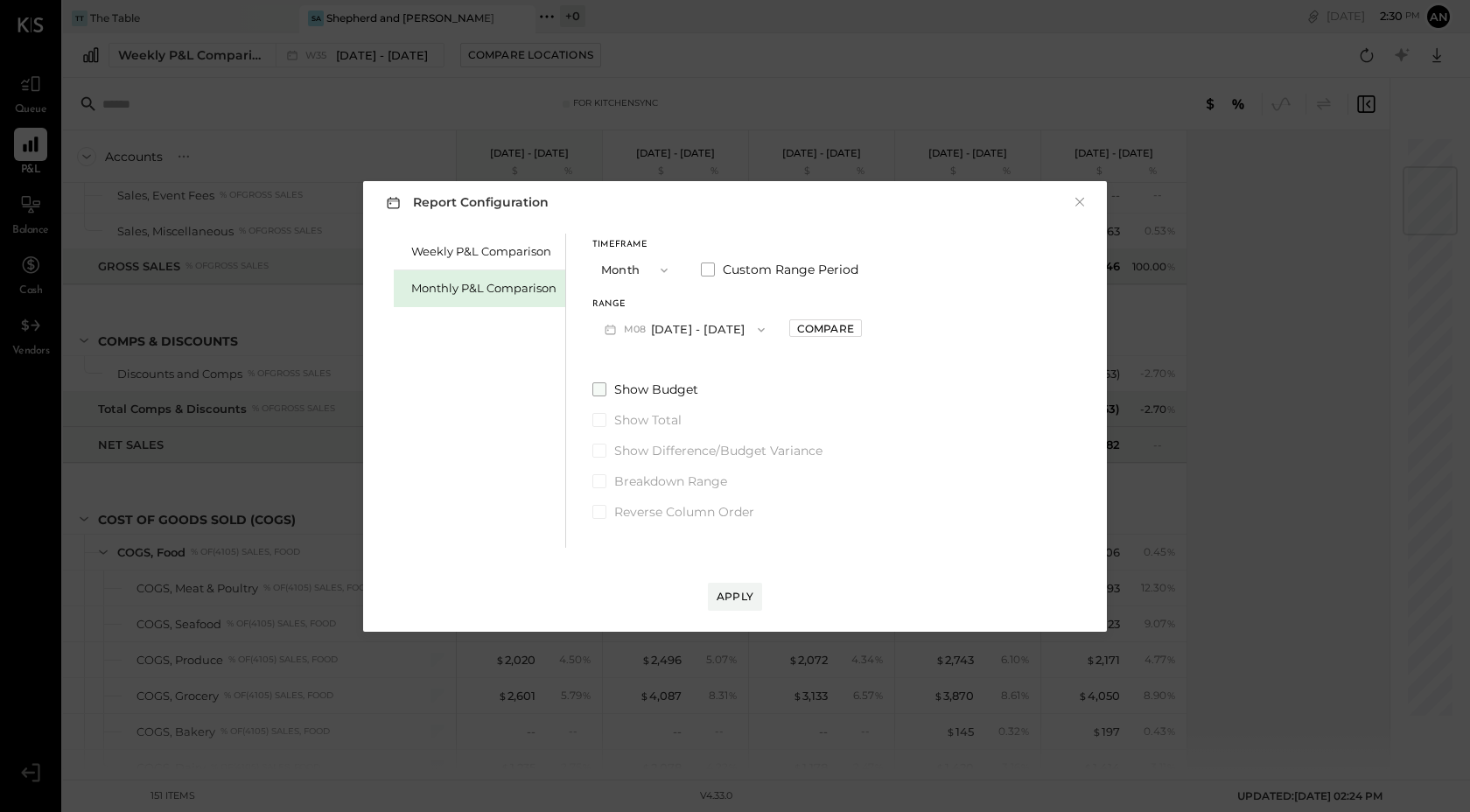
click at [597, 388] on span at bounding box center [599, 389] width 14 height 14
click at [744, 601] on div "Apply" at bounding box center [735, 597] width 37 height 15
